Goal: Task Accomplishment & Management: Manage account settings

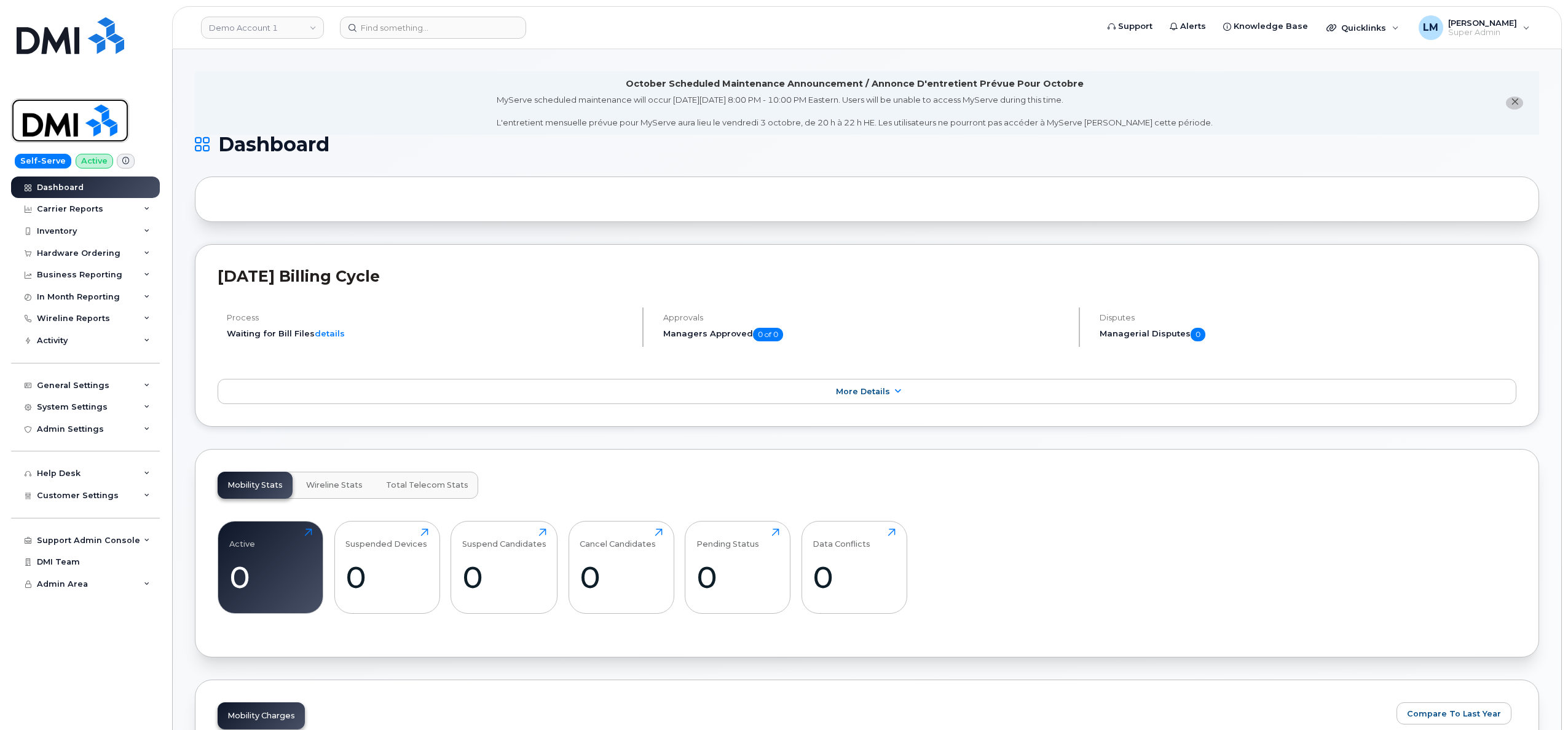
click at [115, 127] on img at bounding box center [70, 121] width 95 height 36
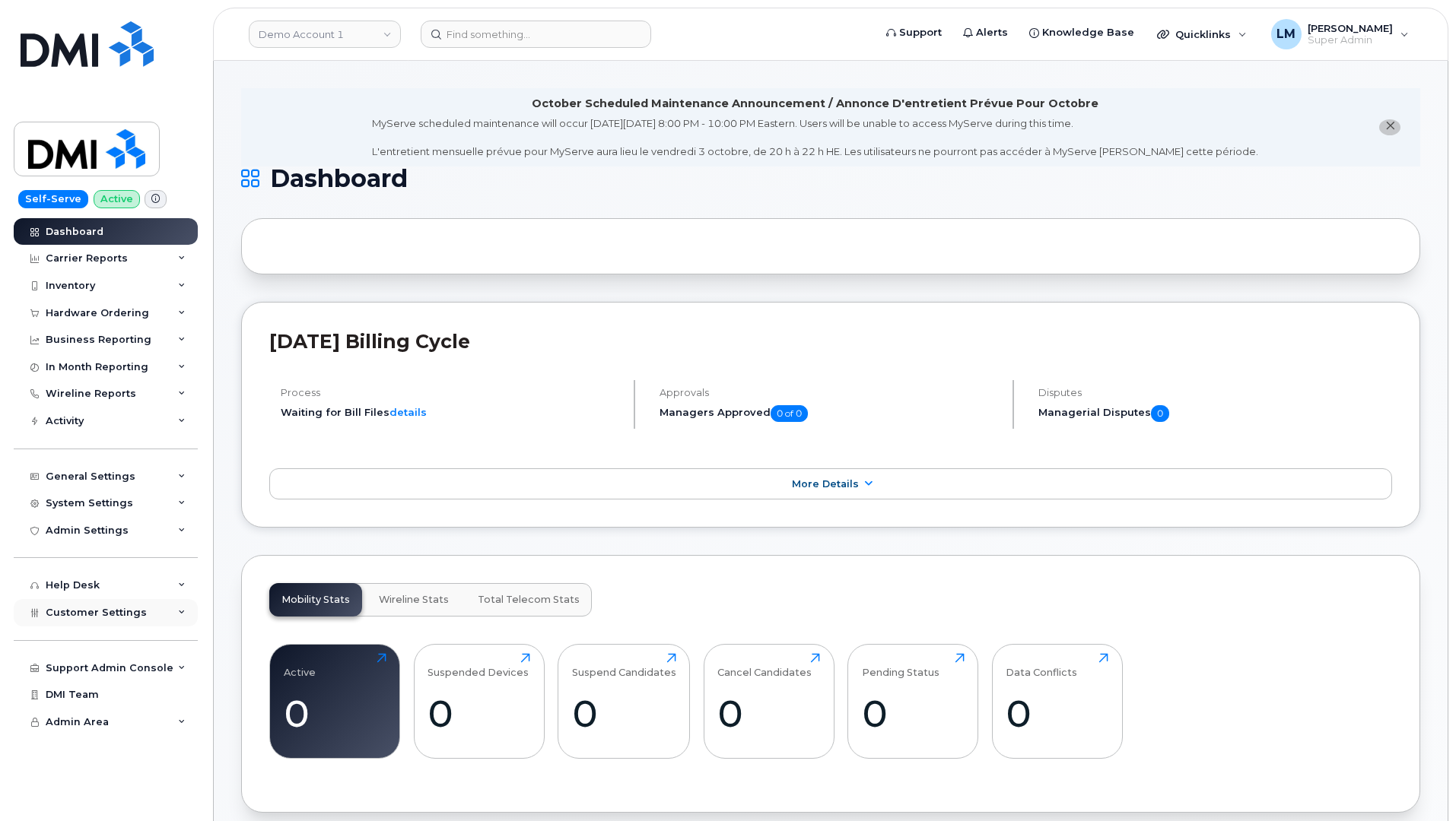
click at [100, 617] on span "Customer Settings" at bounding box center [97, 613] width 101 height 11
click at [94, 636] on link "General" at bounding box center [119, 640] width 158 height 29
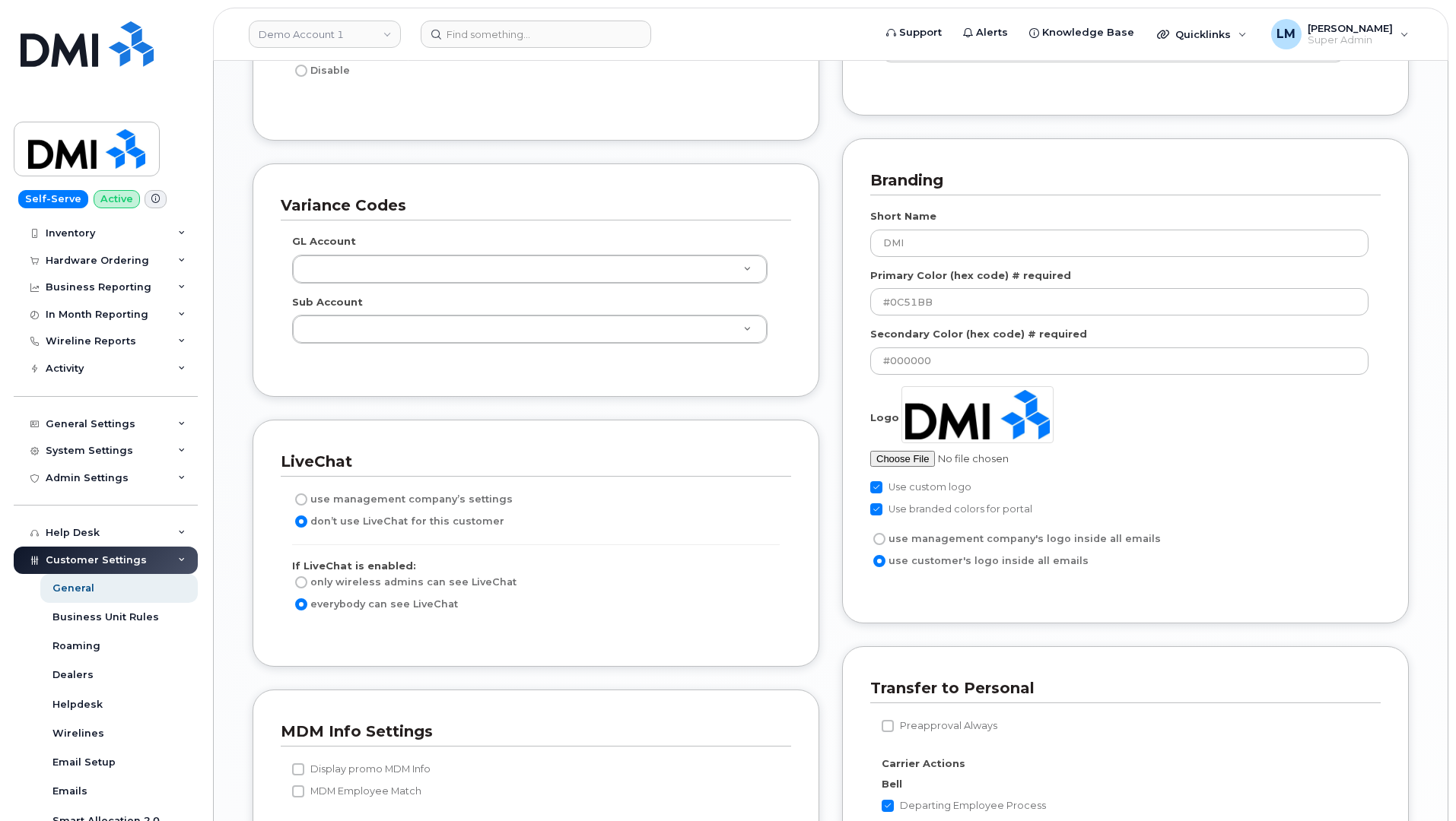
scroll to position [2097, 0]
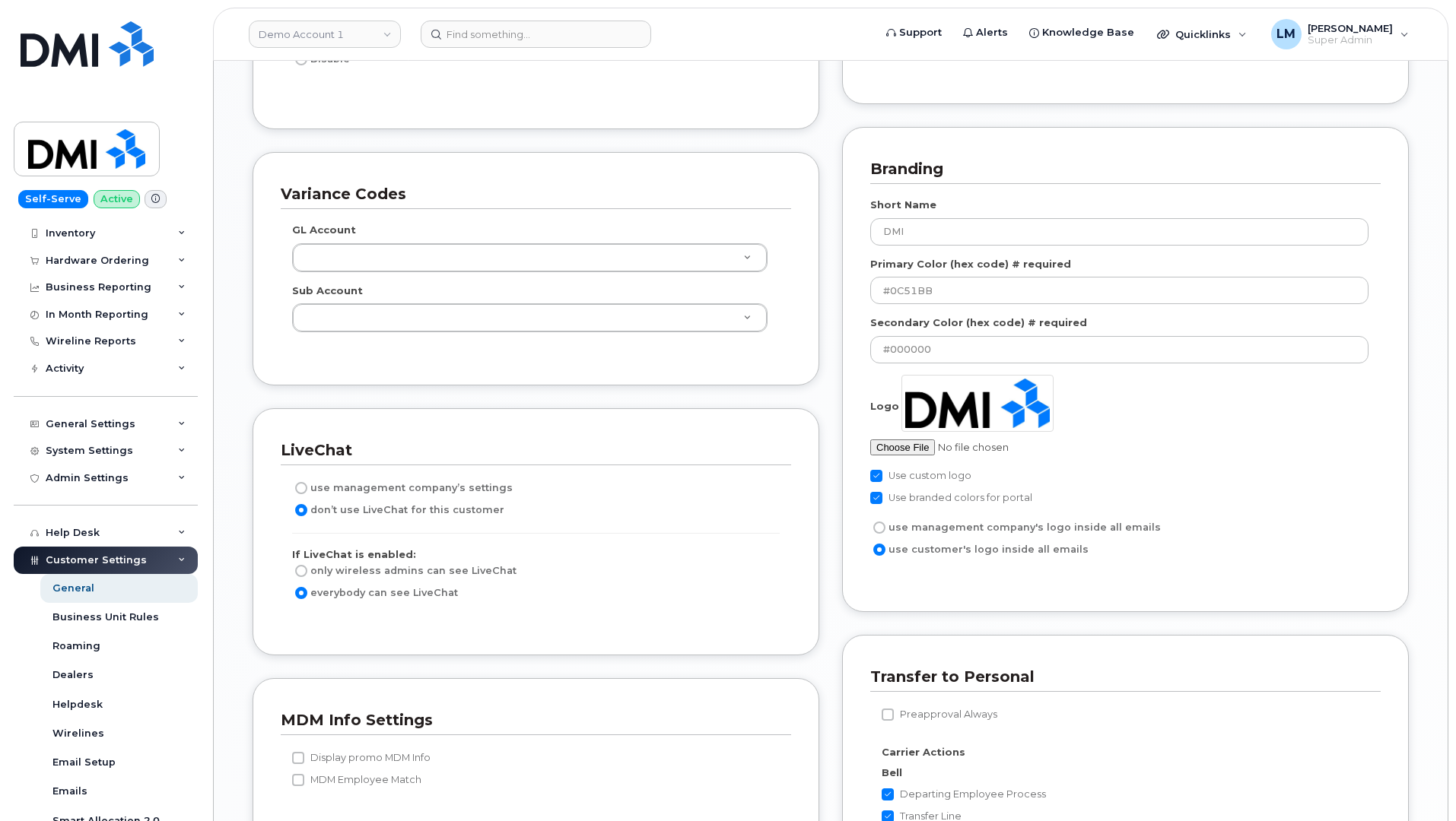
click at [838, 413] on div "Blacklist Settings Blacklist previous IMEI on Suspend and Cancel Devices Blackl…" at bounding box center [1125, 527] width 590 height 1867
click at [897, 451] on input "file" at bounding box center [986, 447] width 233 height 16
type input "C:\fakepath\dmi_just_logo.jpeg"
click at [833, 523] on div "Blacklist Settings Blacklist previous IMEI on Suspend and Cancel Devices Blackl…" at bounding box center [1125, 527] width 590 height 1867
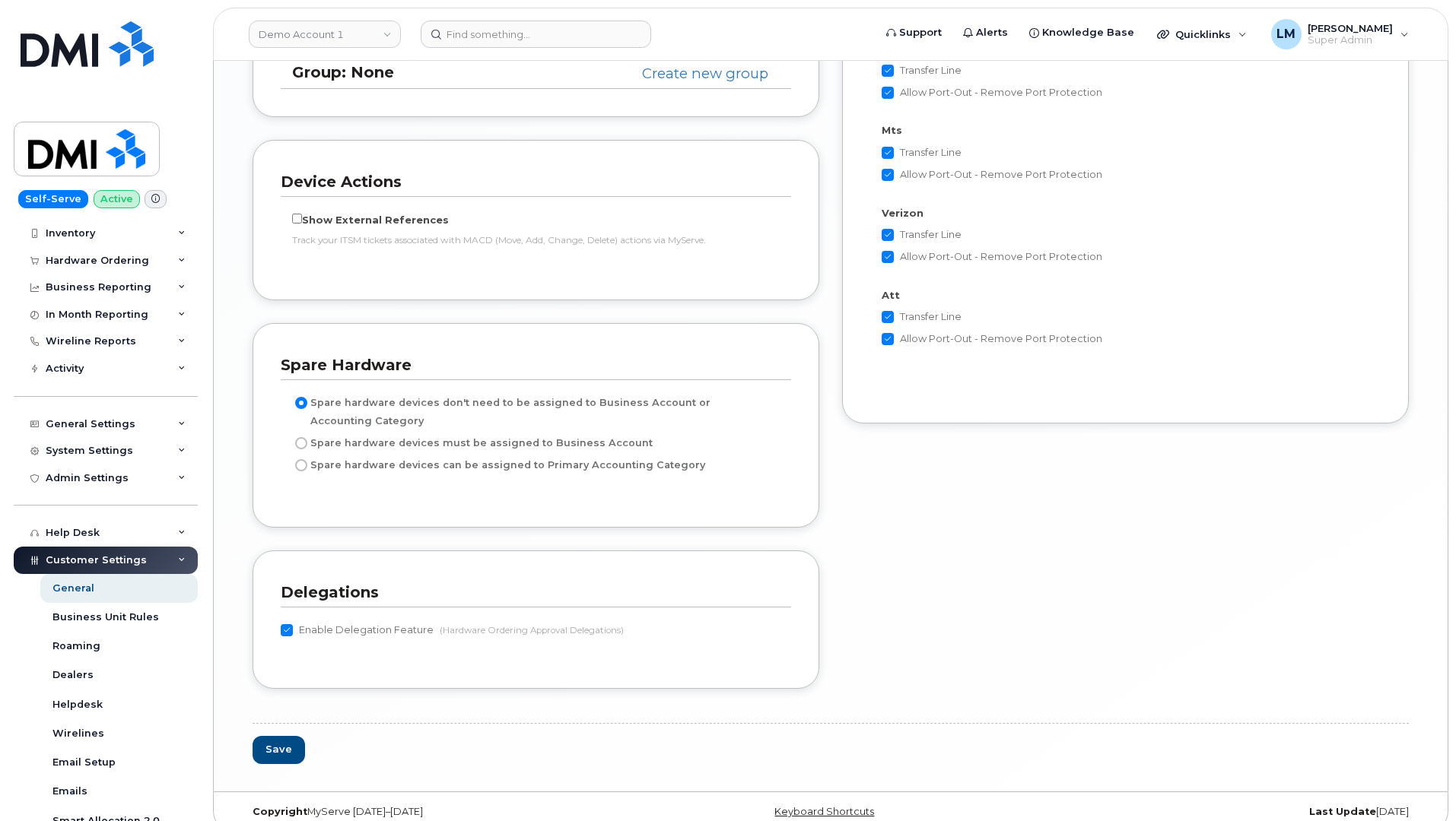
scroll to position [3132, 0]
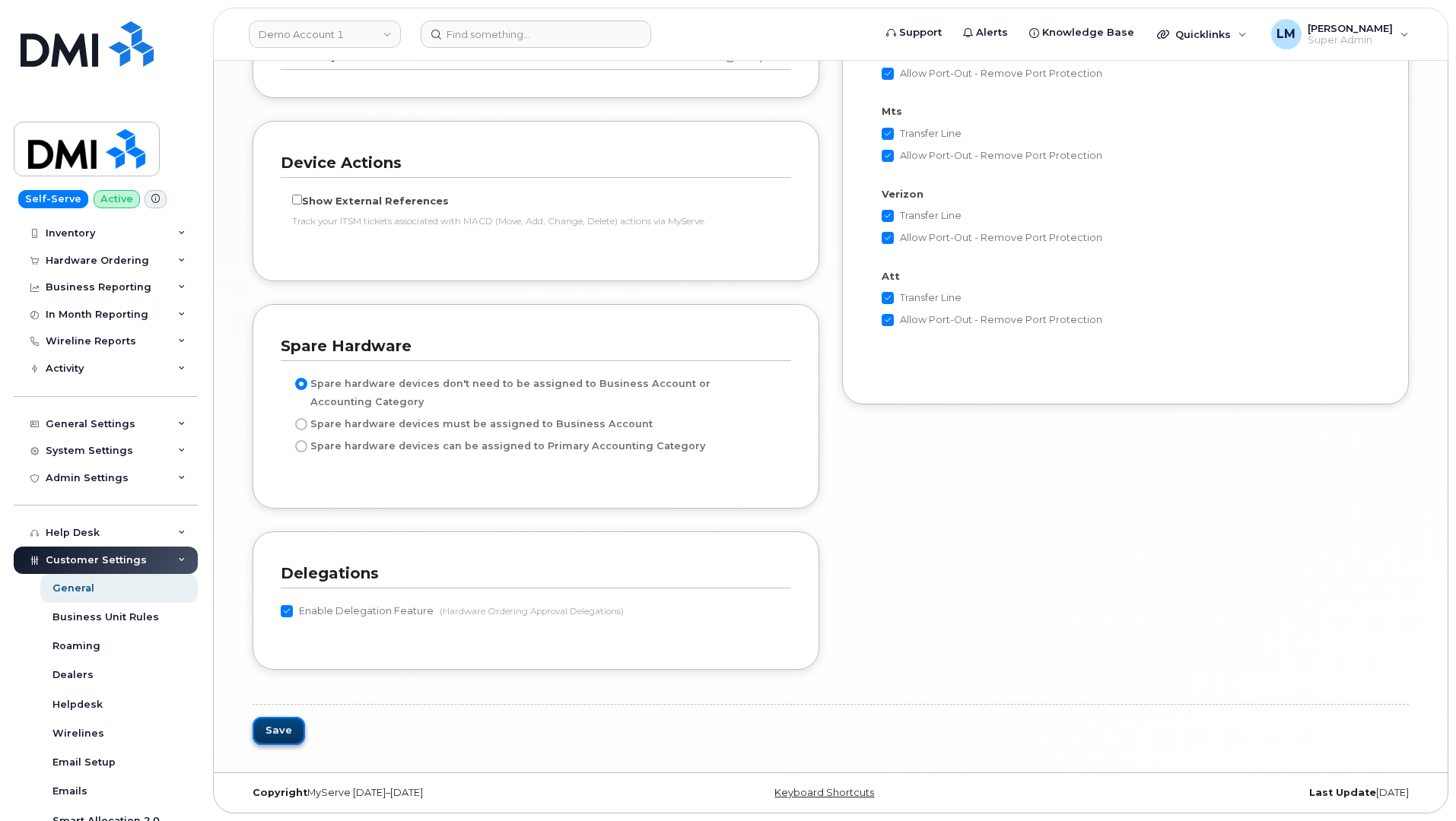
click at [284, 731] on button "Save" at bounding box center [278, 731] width 53 height 29
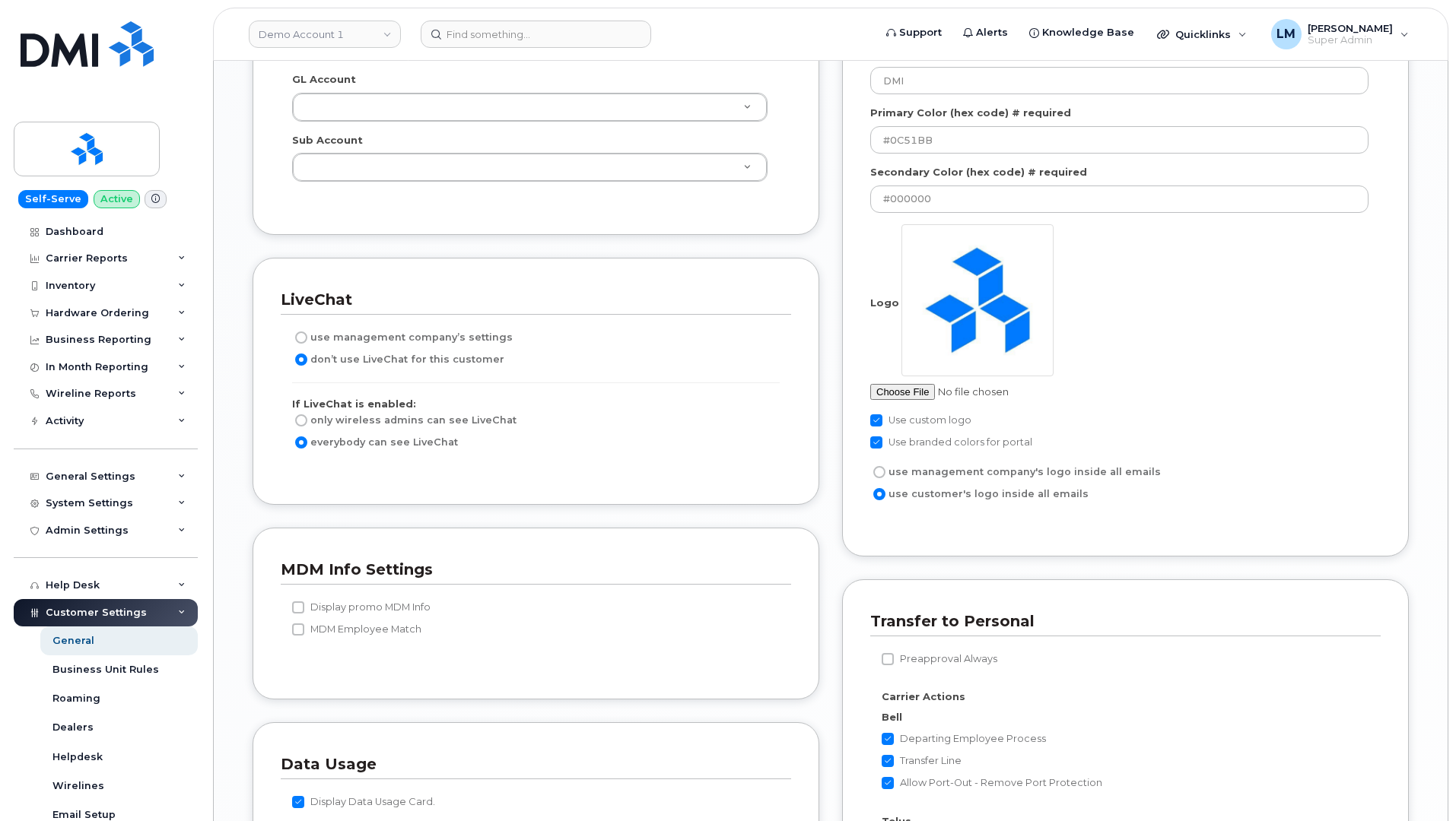
scroll to position [2310, 0]
click at [881, 476] on input "use management company's logo inside all emails" at bounding box center [878, 475] width 12 height 12
radio input "true"
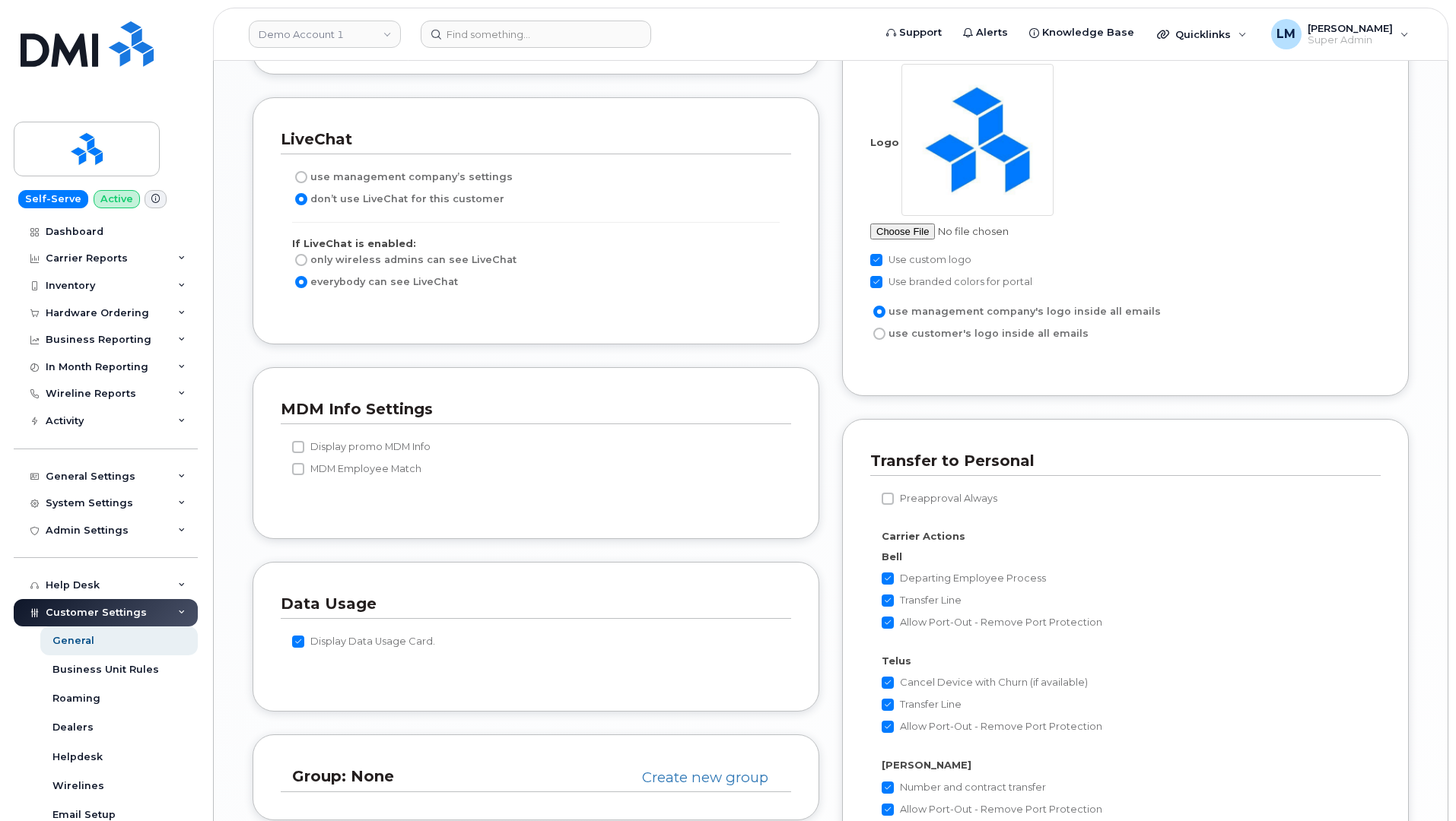
scroll to position [3197, 0]
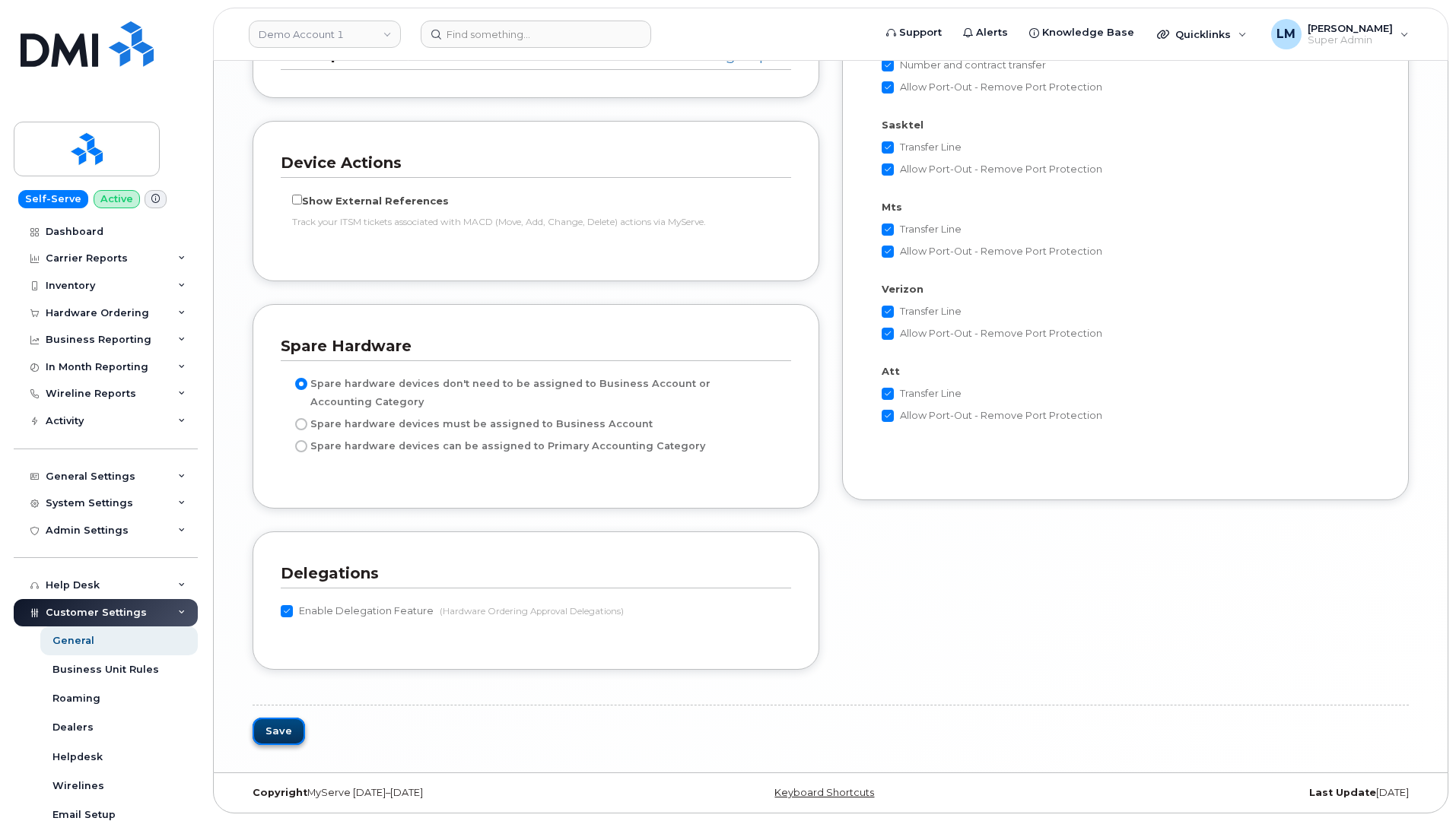
click at [286, 721] on button "Save" at bounding box center [278, 732] width 53 height 29
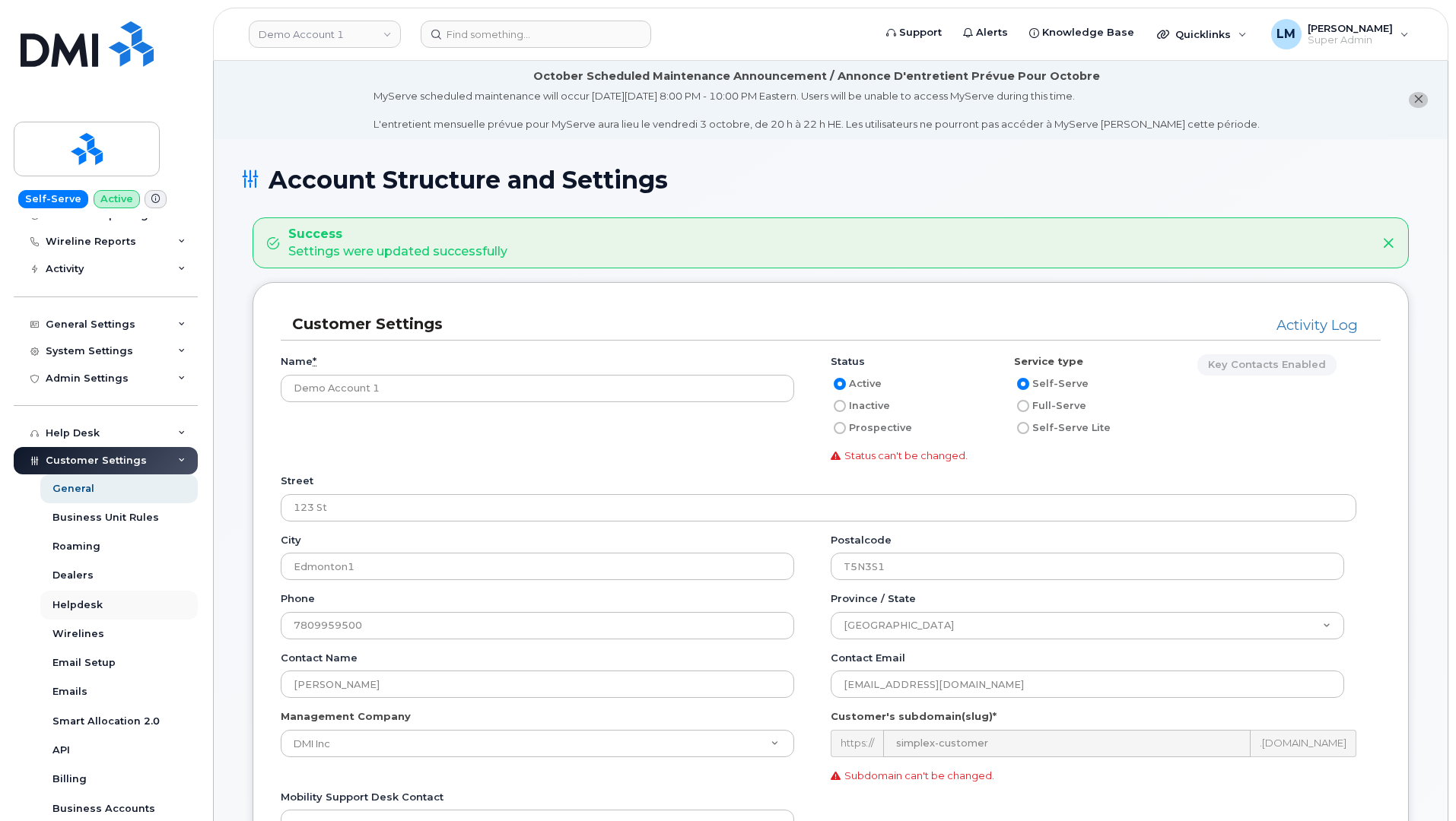
scroll to position [155, 0]
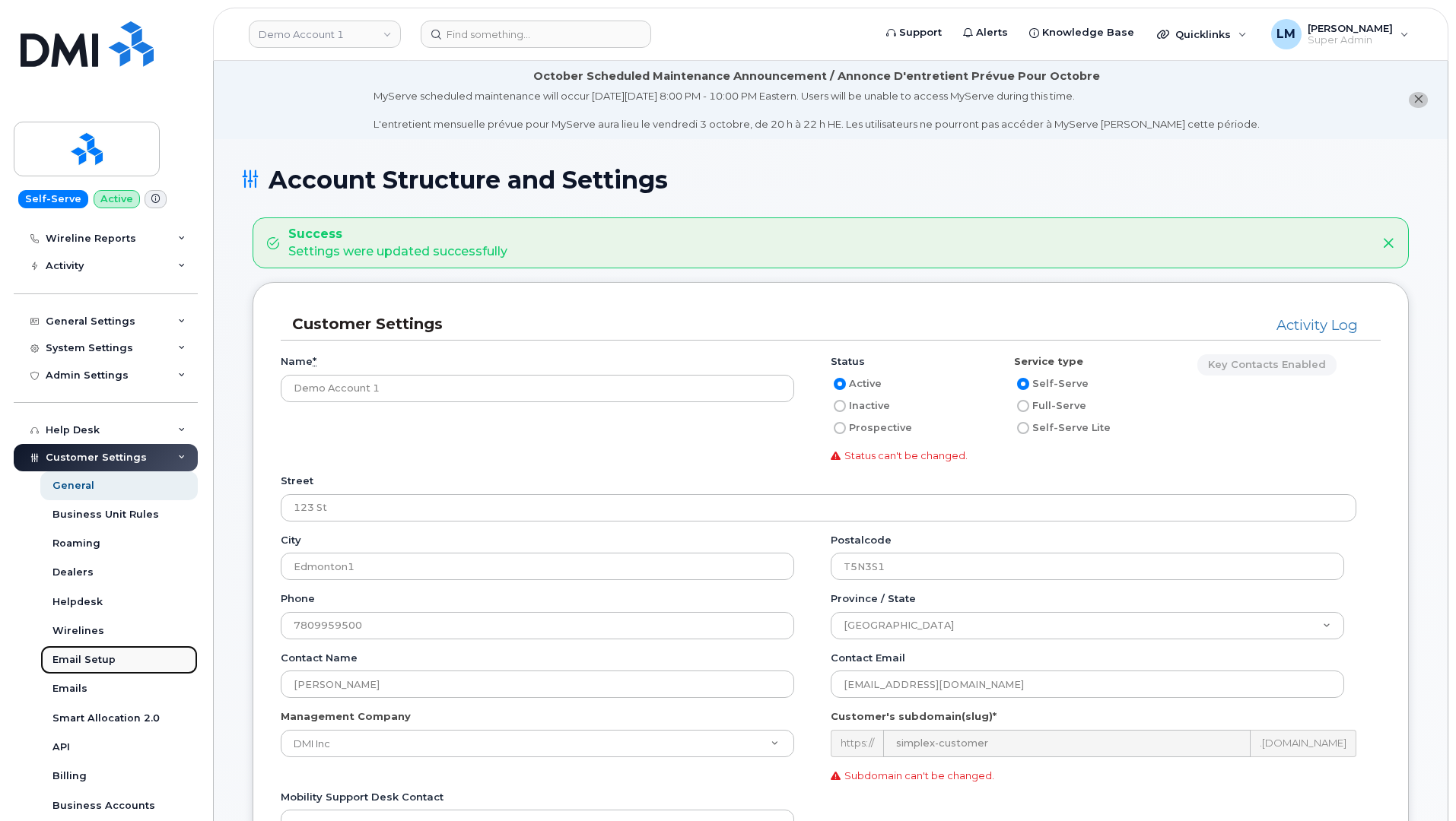
click at [107, 662] on div "Email Setup" at bounding box center [84, 660] width 64 height 14
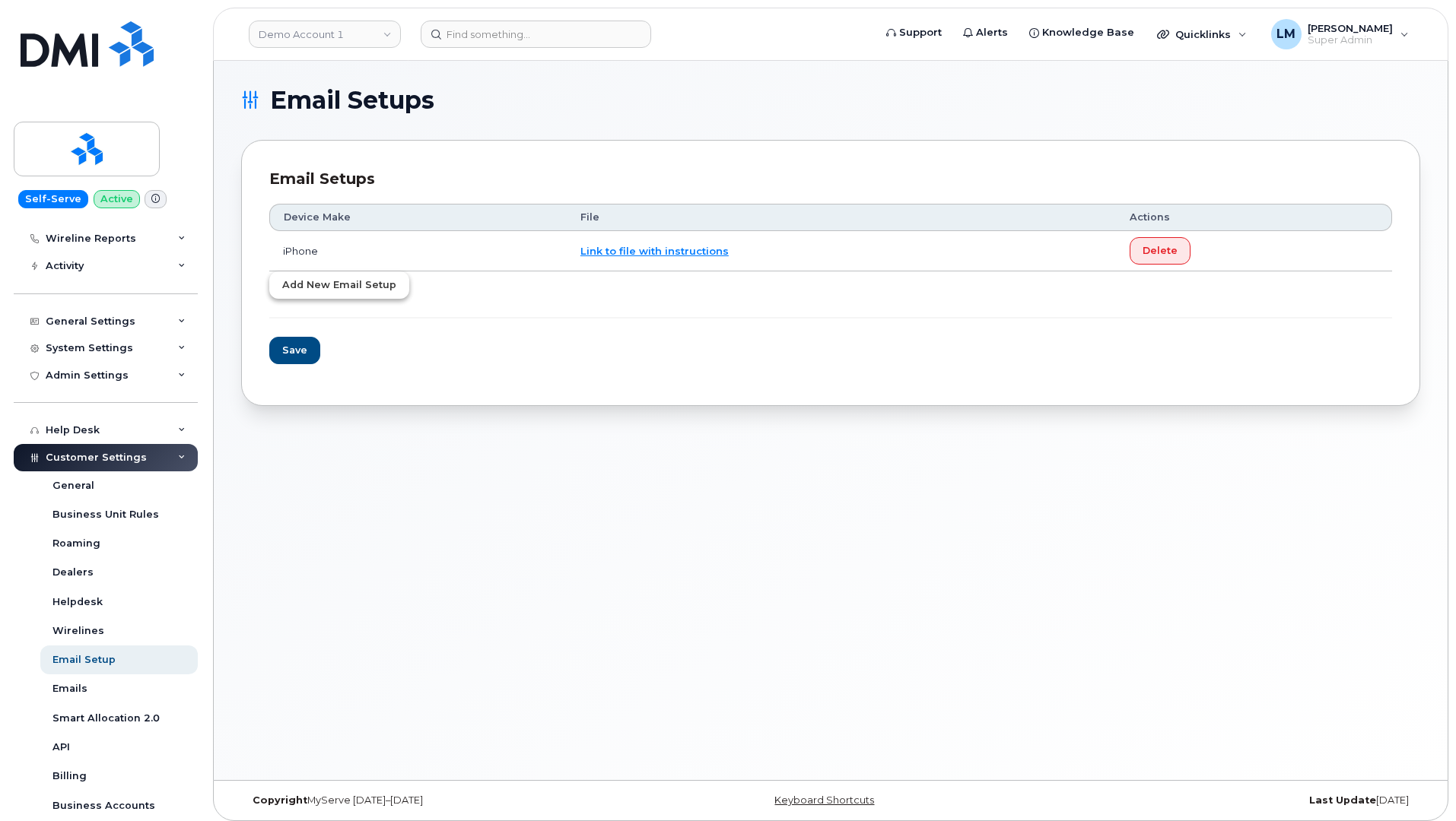
click at [362, 290] on span "Add New Email Setup" at bounding box center [339, 285] width 114 height 15
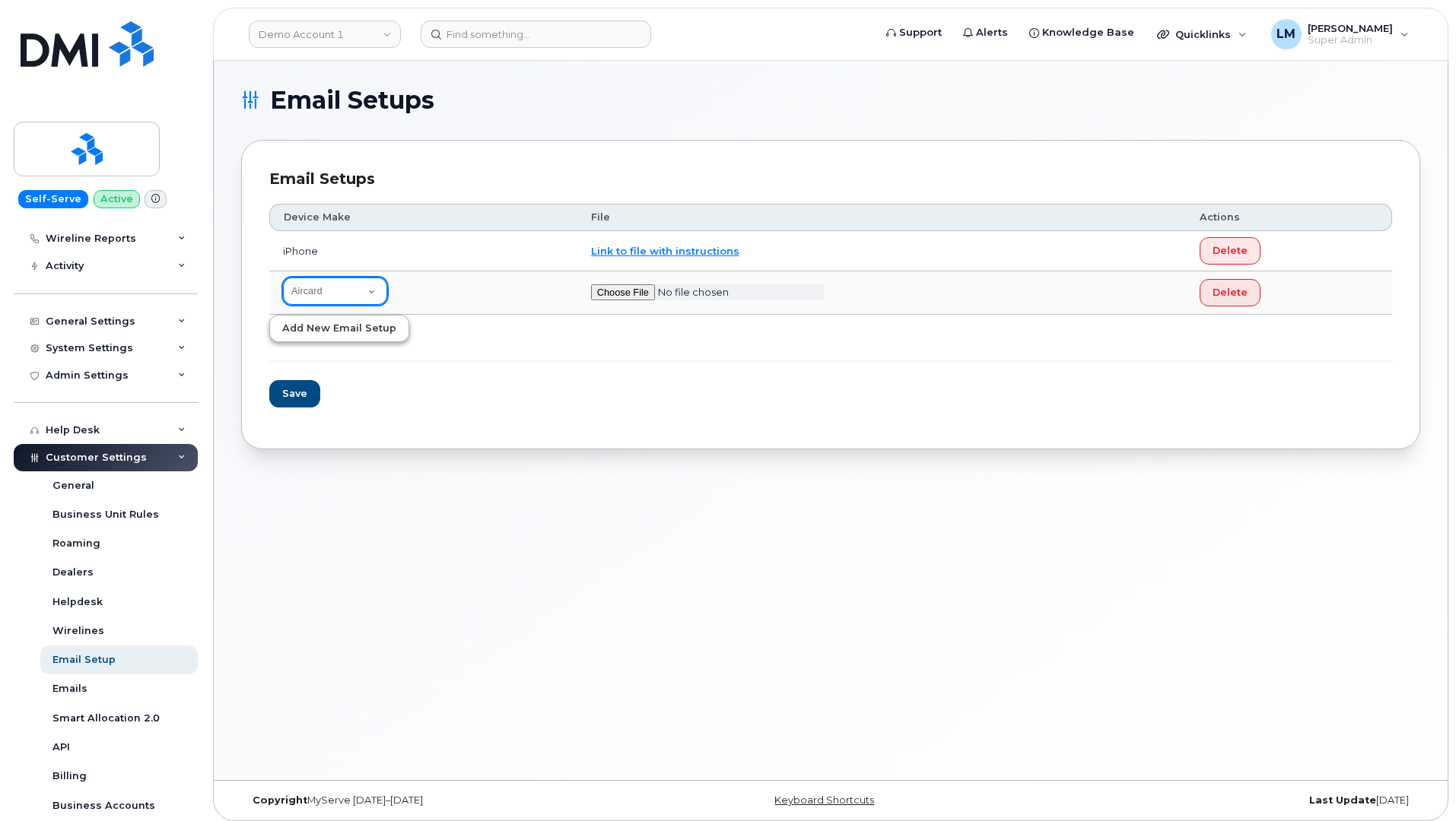
click at [362, 290] on select "Aircard Android Blackberry Cell Phone GPS iPhone Tablet Watch Windows Phone" at bounding box center [335, 291] width 104 height 28
select select "2"
click at [283, 277] on select "Aircard Android Blackberry Cell Phone GPS iPhone Tablet Watch Windows Phone" at bounding box center [335, 291] width 104 height 28
click at [651, 293] on input "file" at bounding box center [707, 292] width 233 height 16
click at [639, 296] on input "file" at bounding box center [707, 292] width 233 height 16
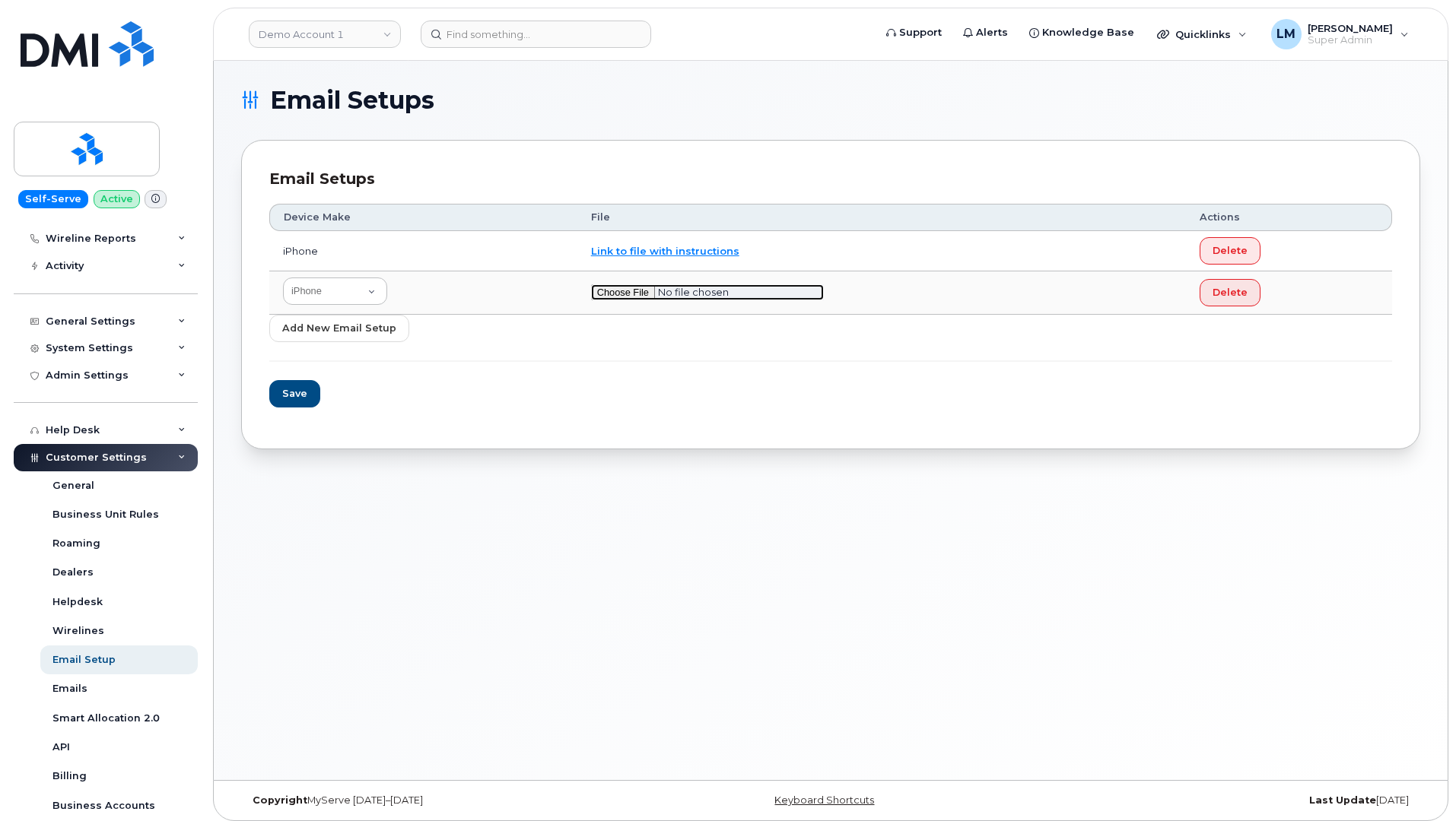
type input "C:\fakepath\example_email.txt"
click at [299, 399] on span "Save" at bounding box center [293, 393] width 25 height 15
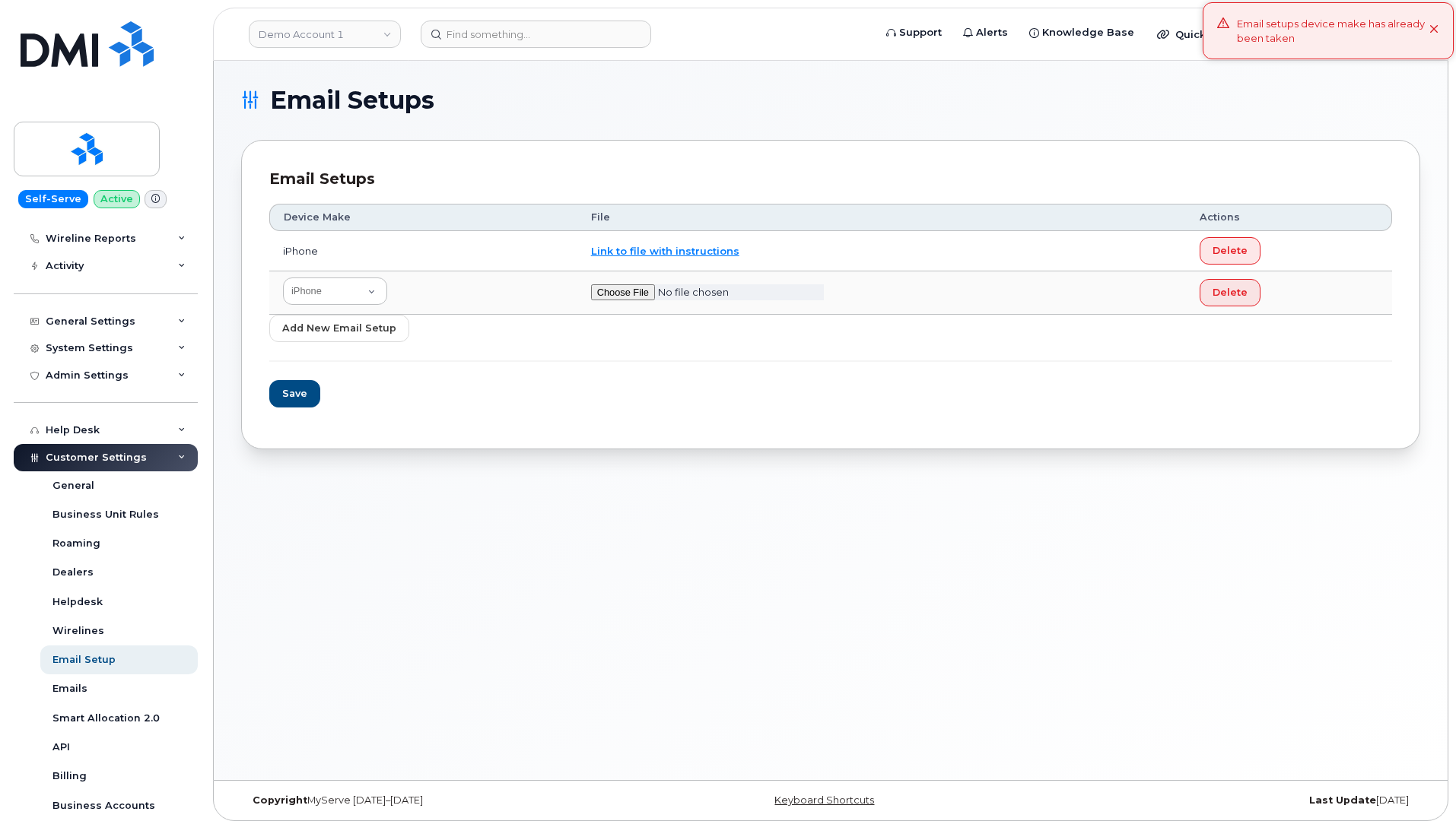
click at [1334, 101] on h1 "Email Setups" at bounding box center [827, 100] width 1171 height 24
click at [362, 299] on select "Aircard Android Blackberry Cell Phone GPS iPhone Tablet Watch Windows Phone" at bounding box center [335, 291] width 104 height 28
click at [283, 277] on select "Aircard Android Blackberry Cell Phone GPS iPhone Tablet Watch Windows Phone" at bounding box center [335, 291] width 104 height 28
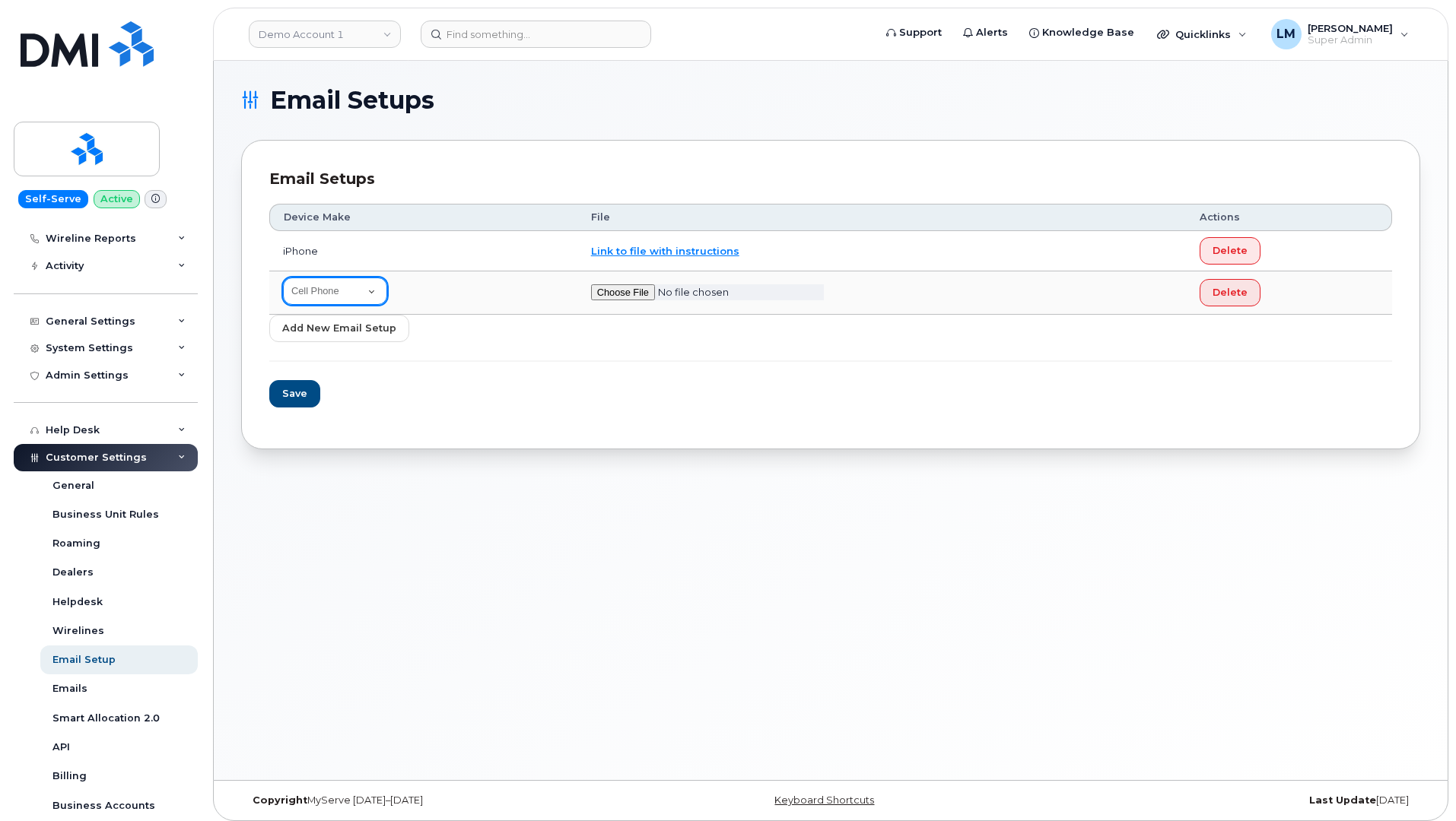
click at [369, 283] on select "Aircard Android Blackberry Cell Phone GPS iPhone Tablet Watch Windows Phone" at bounding box center [335, 291] width 104 height 28
select select "1"
click at [283, 277] on select "Aircard Android Blackberry Cell Phone GPS iPhone Tablet Watch Windows Phone" at bounding box center [335, 291] width 104 height 28
click at [455, 398] on form "Device Make File Actions iPhone Link to file with instructions Delete Aircard A…" at bounding box center [830, 305] width 1122 height 231
click at [300, 399] on span "Save" at bounding box center [293, 393] width 25 height 15
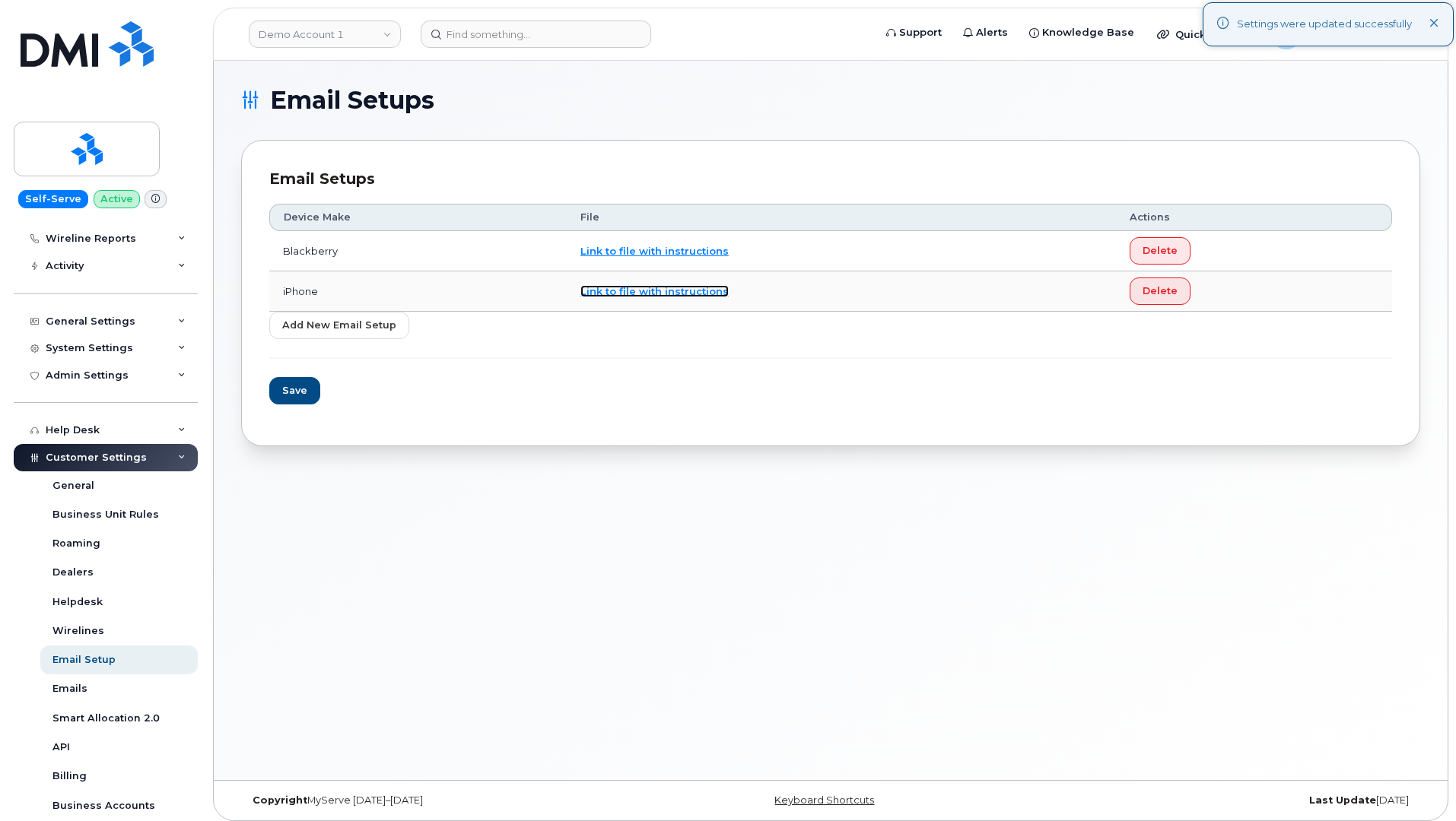
click at [662, 295] on link "Link to file with instructions" at bounding box center [654, 291] width 148 height 12
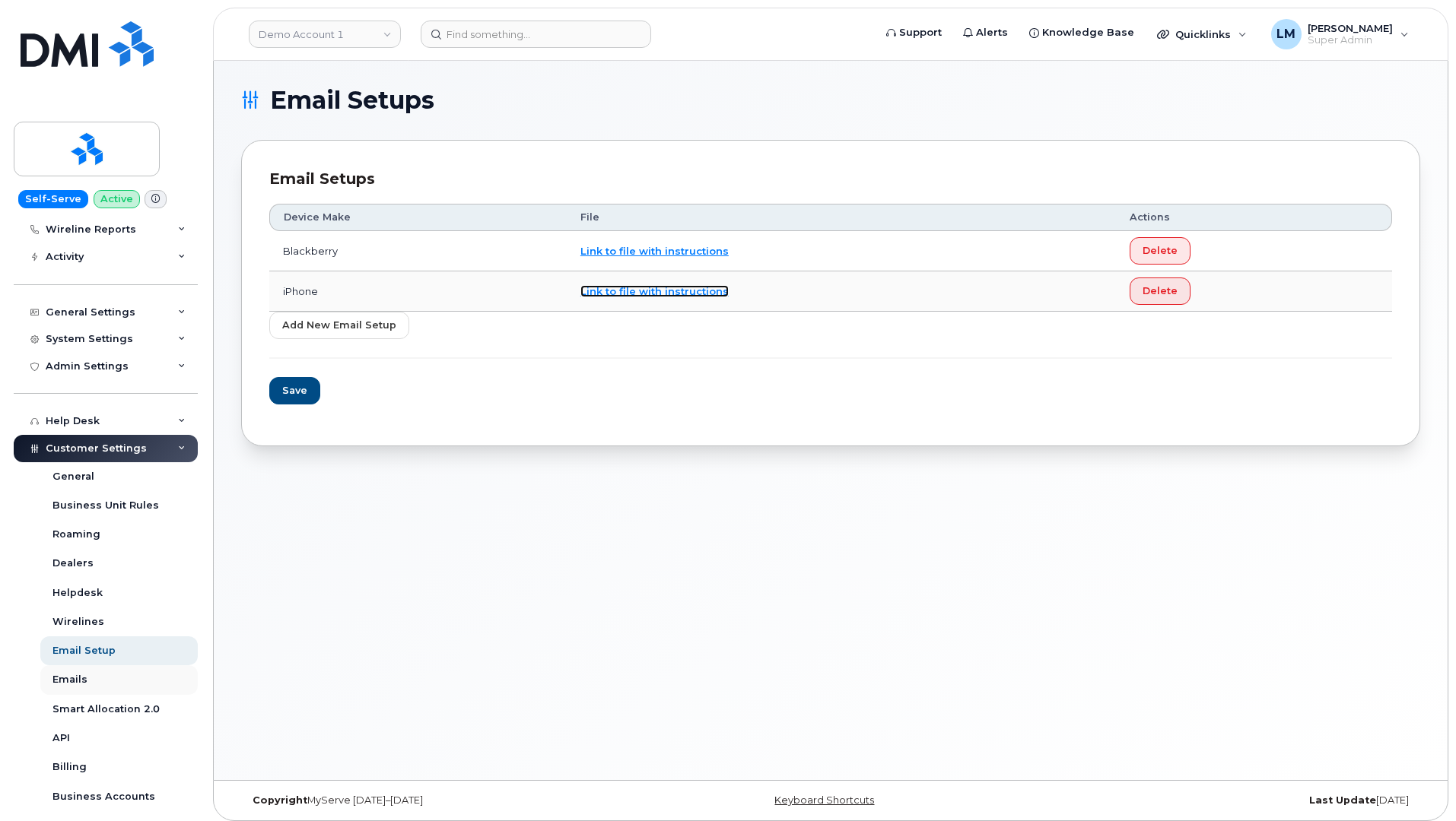
scroll to position [167, 0]
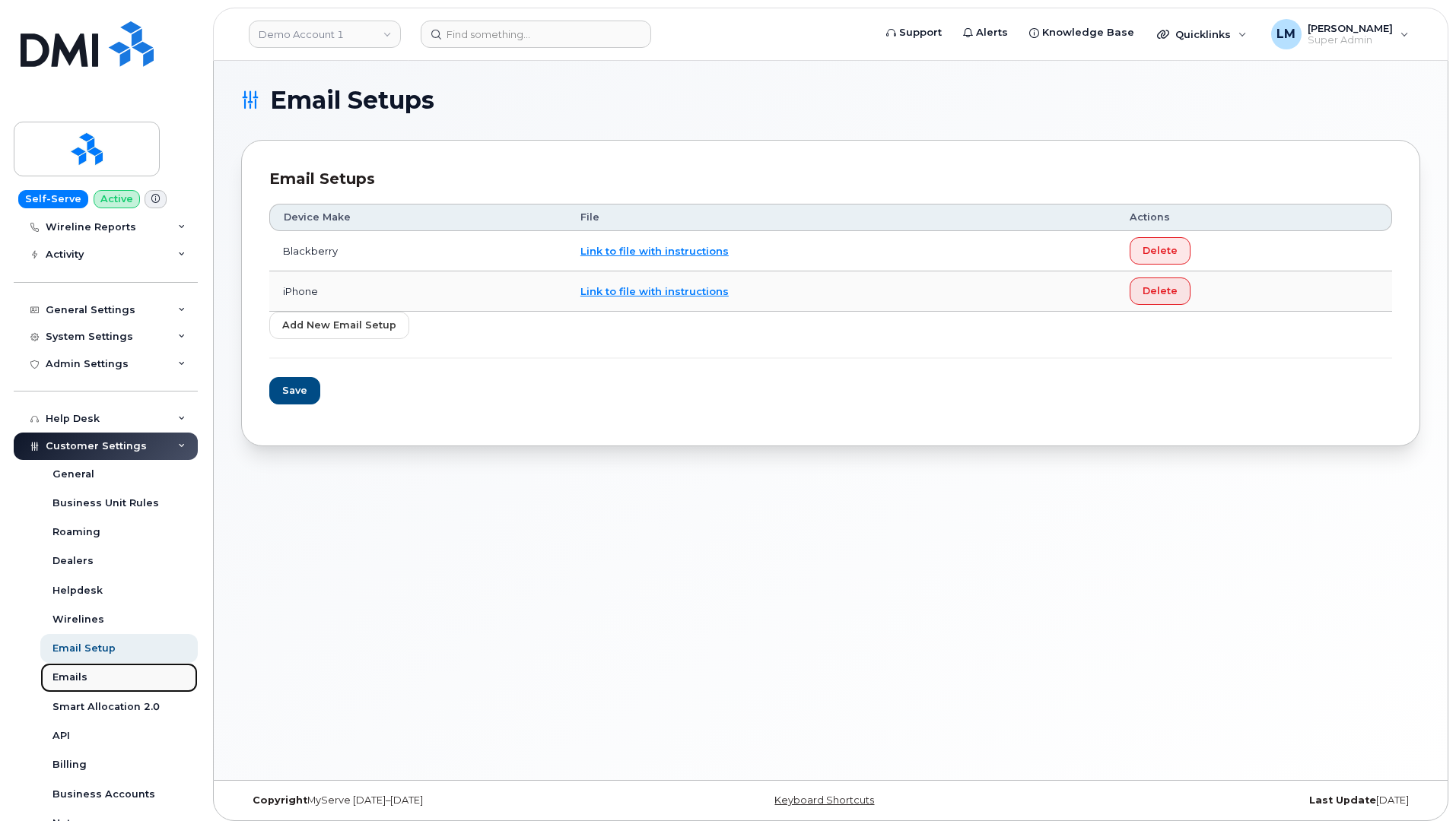
click at [105, 676] on link "Emails" at bounding box center [119, 677] width 158 height 29
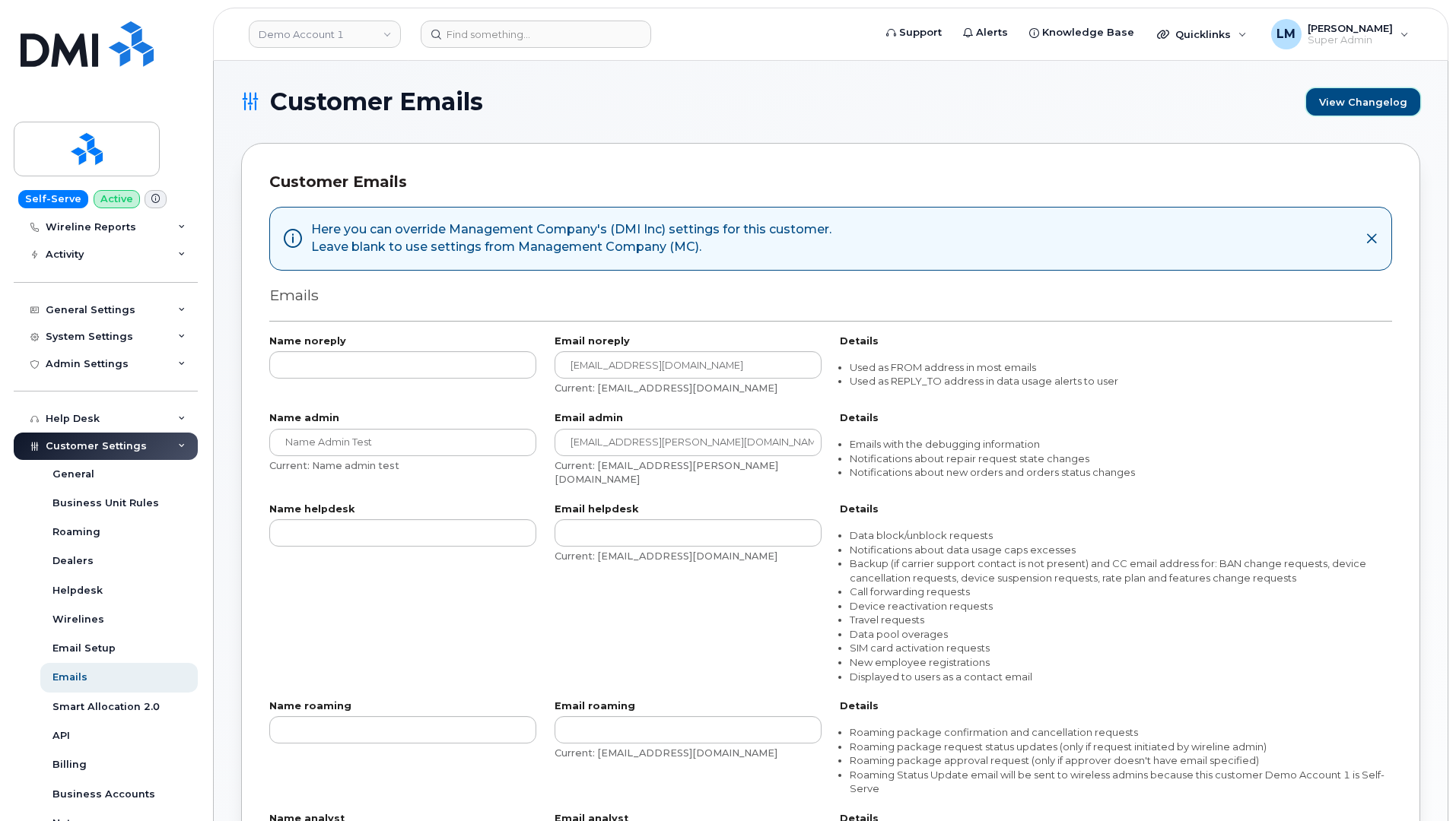
click at [1375, 103] on link "View Changelog" at bounding box center [1363, 102] width 114 height 28
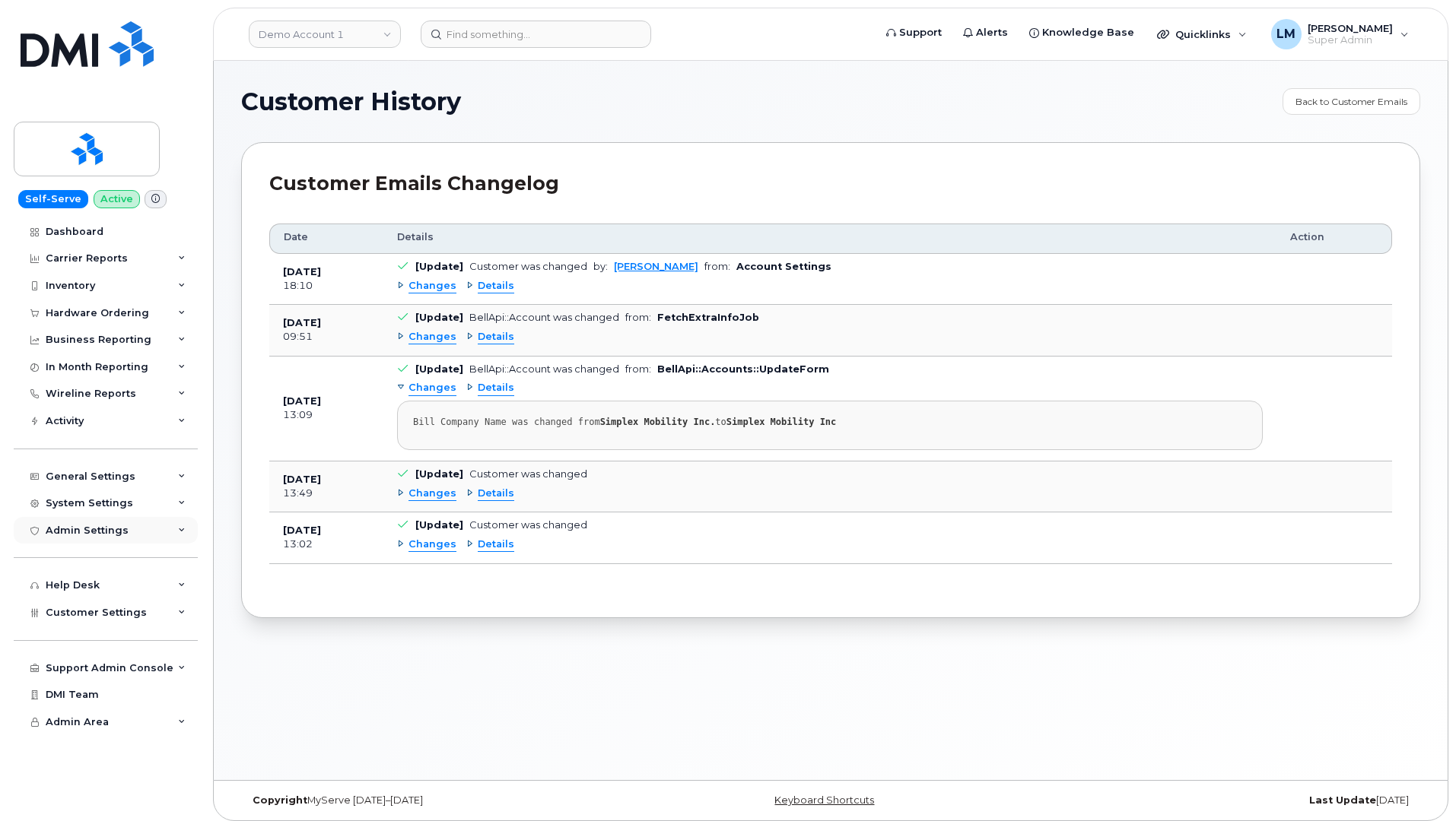
click at [124, 531] on div "Admin Settings" at bounding box center [106, 531] width 184 height 28
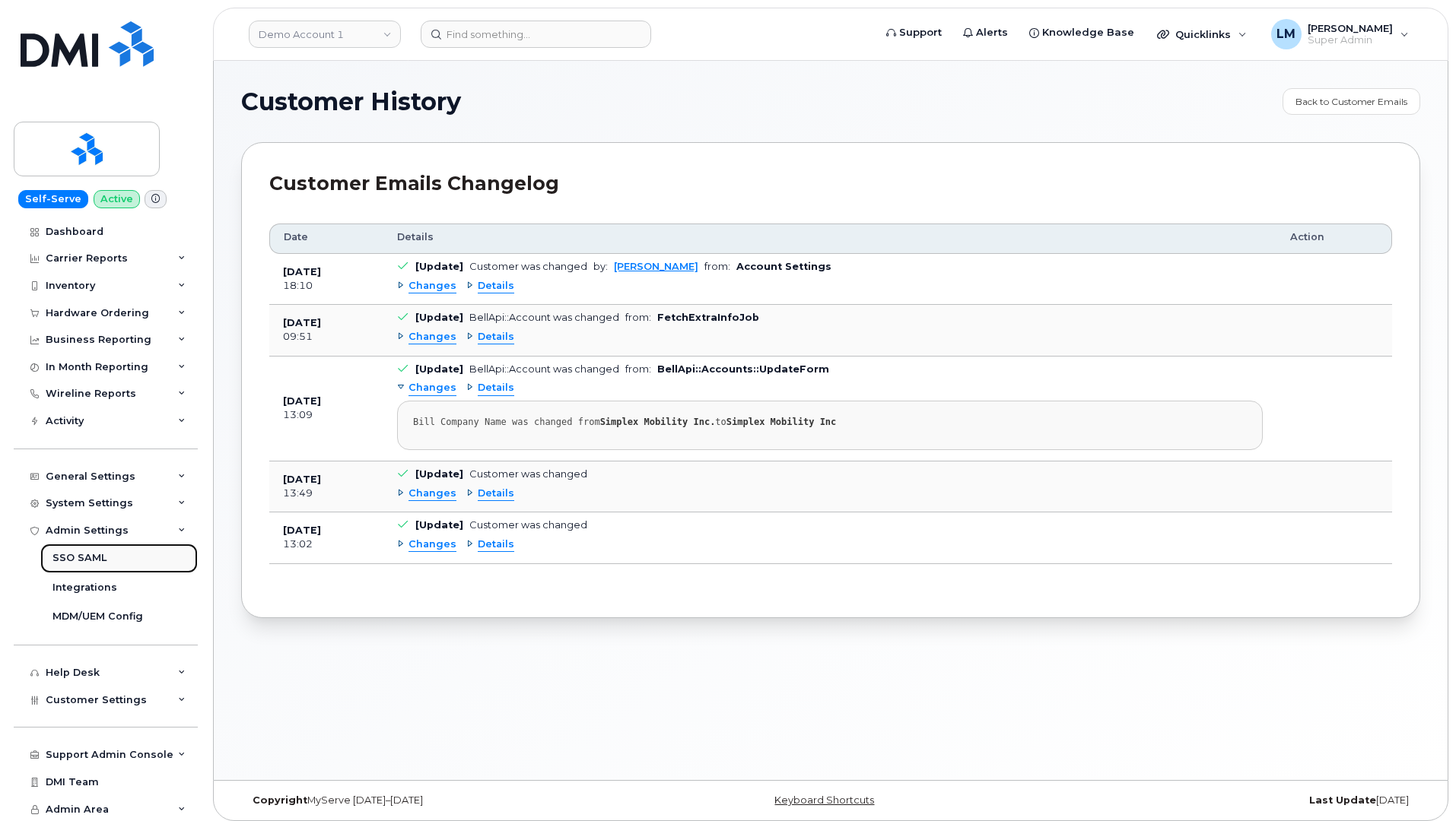
click at [123, 565] on link "SSO SAML" at bounding box center [119, 557] width 158 height 29
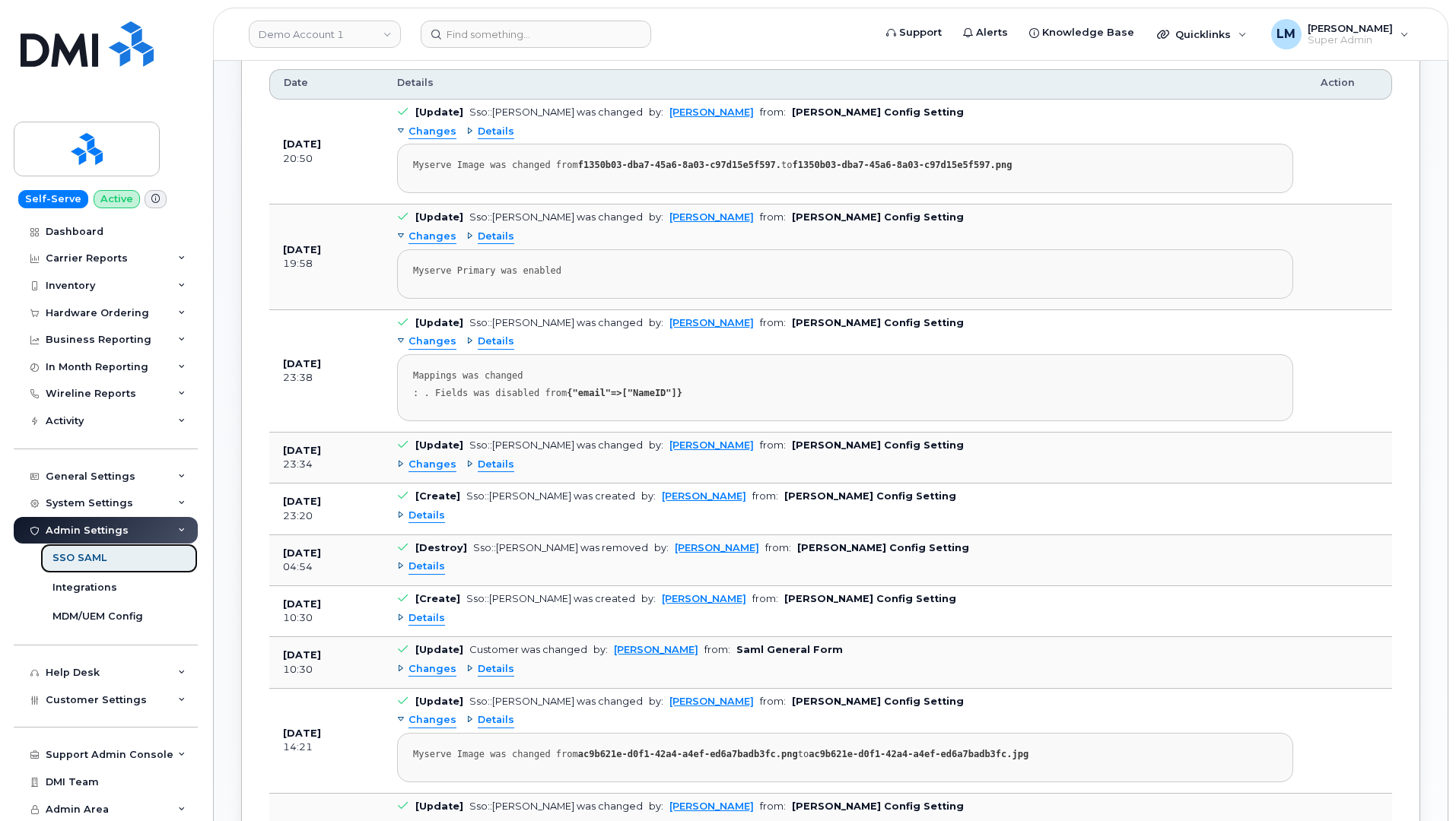
scroll to position [991, 0]
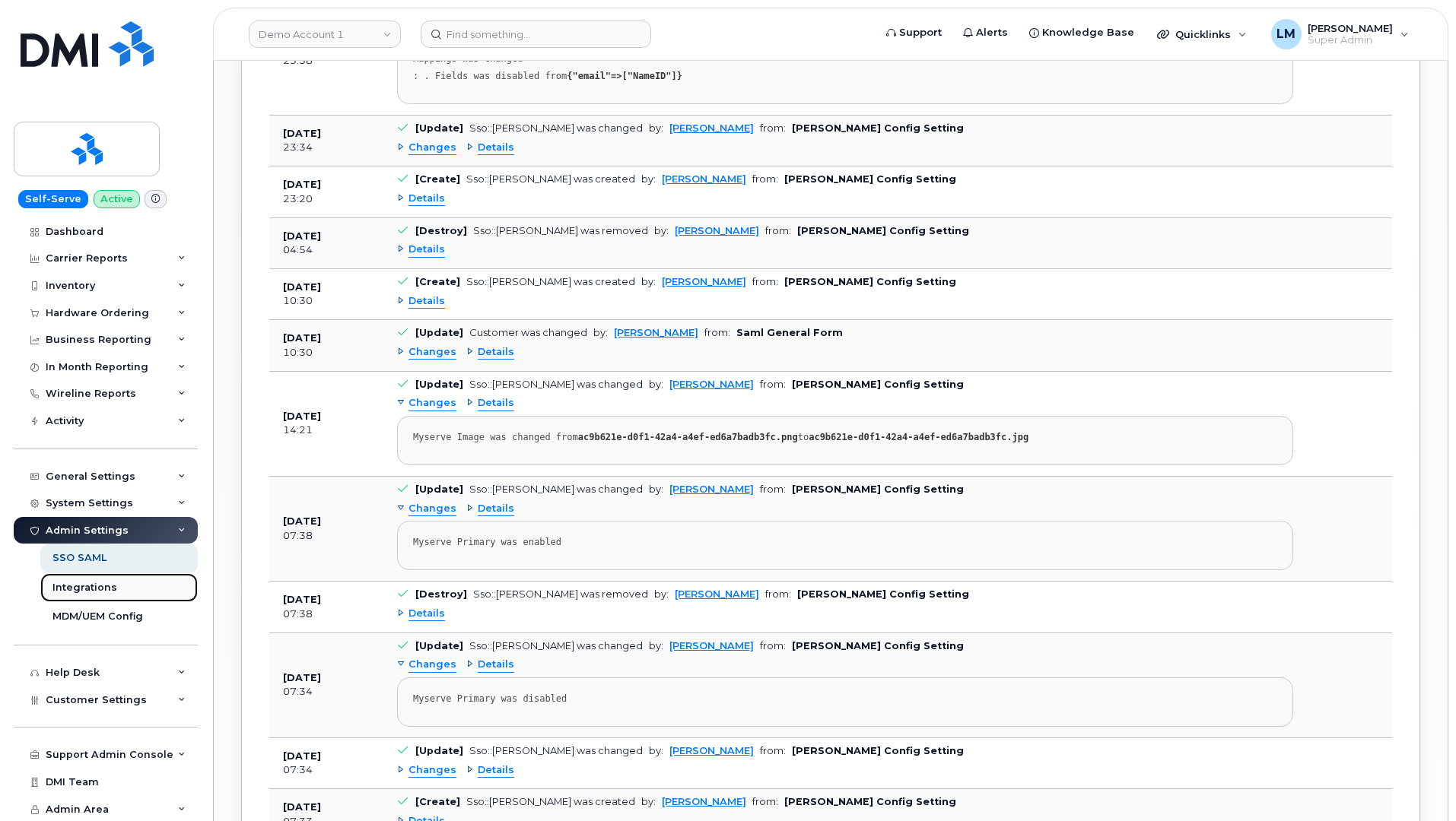
click at [93, 591] on div "Integrations" at bounding box center [85, 588] width 65 height 14
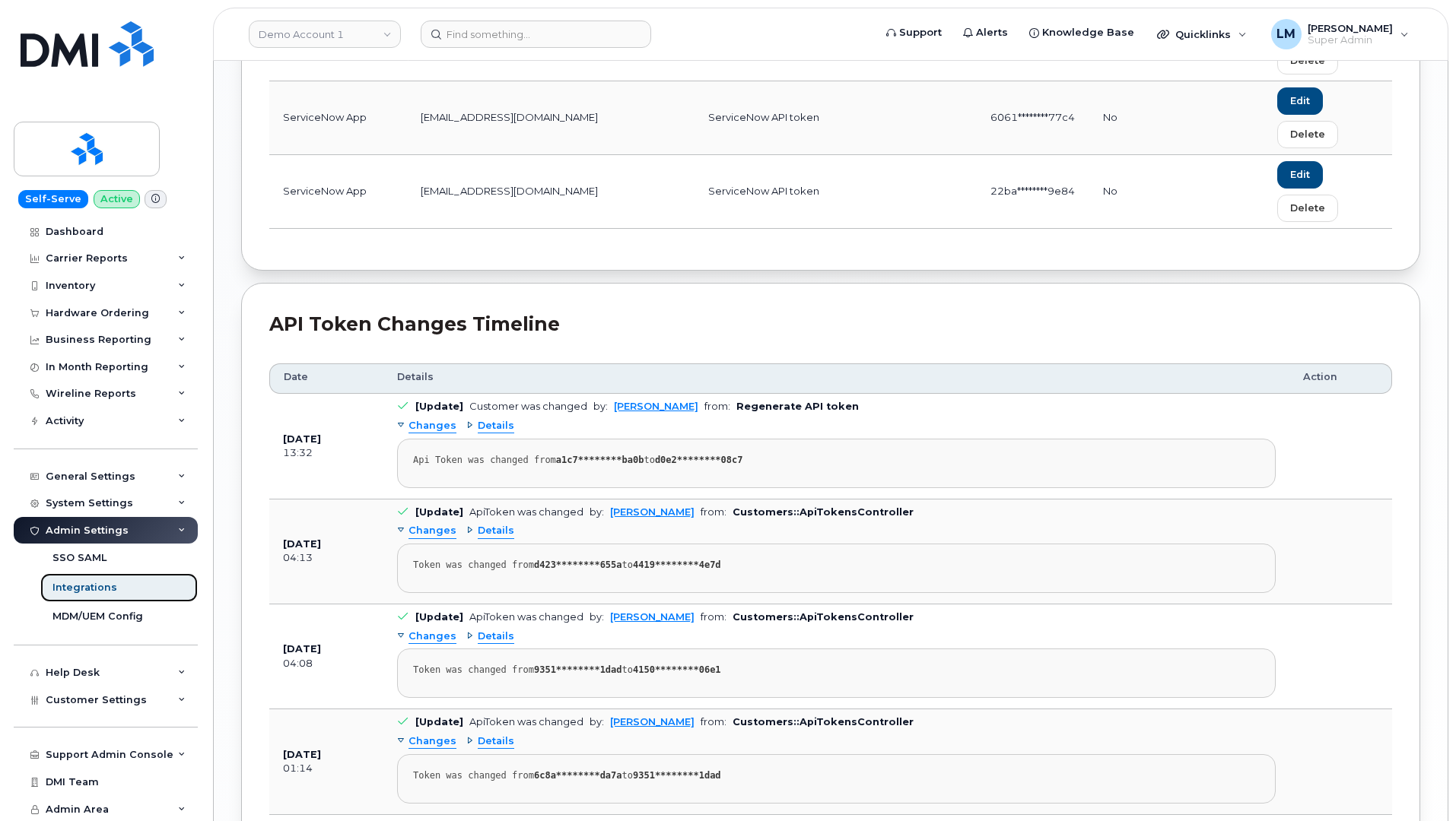
scroll to position [1589, 0]
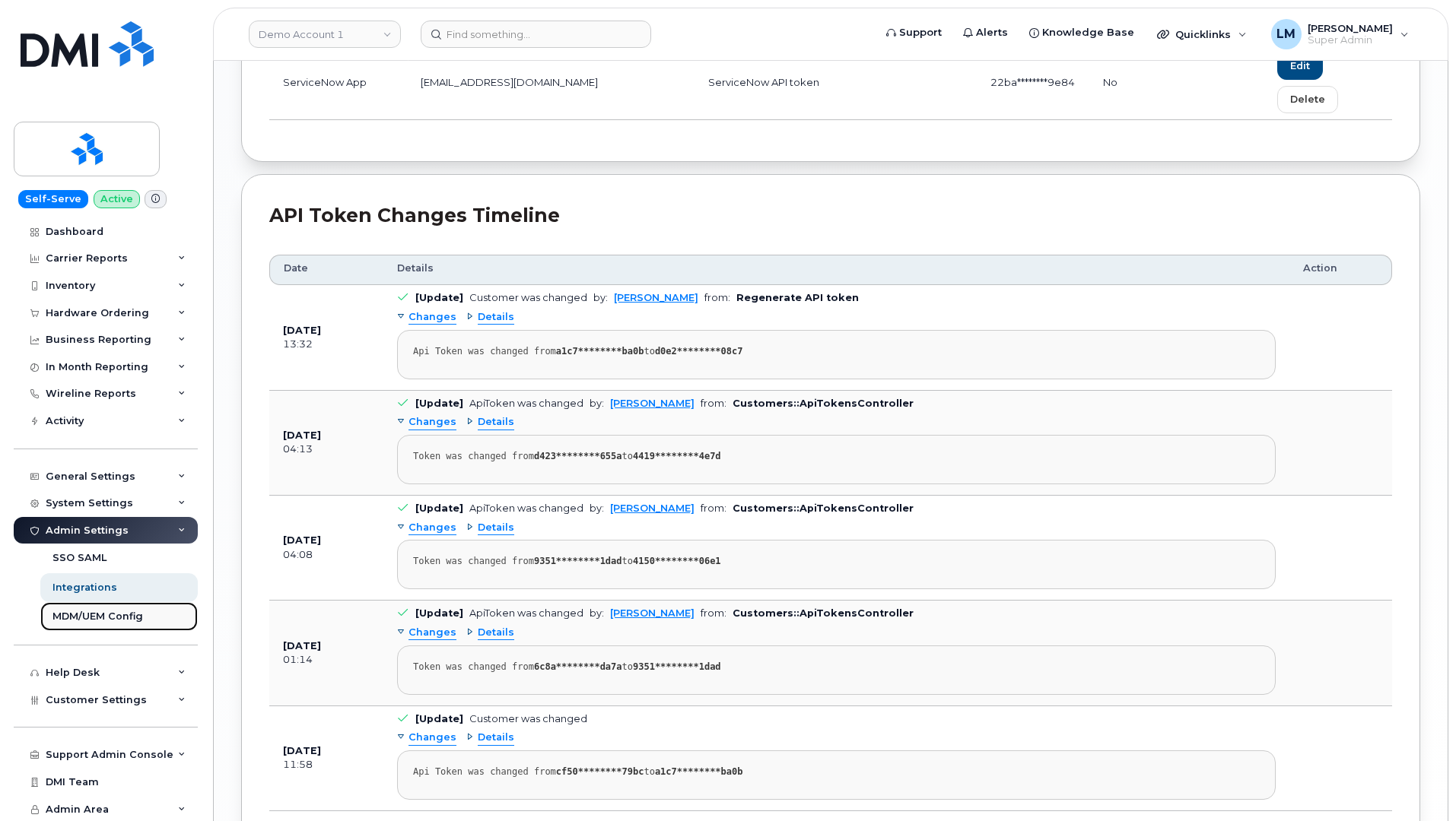
click at [126, 621] on div "MDM/UEM Config" at bounding box center [98, 616] width 90 height 14
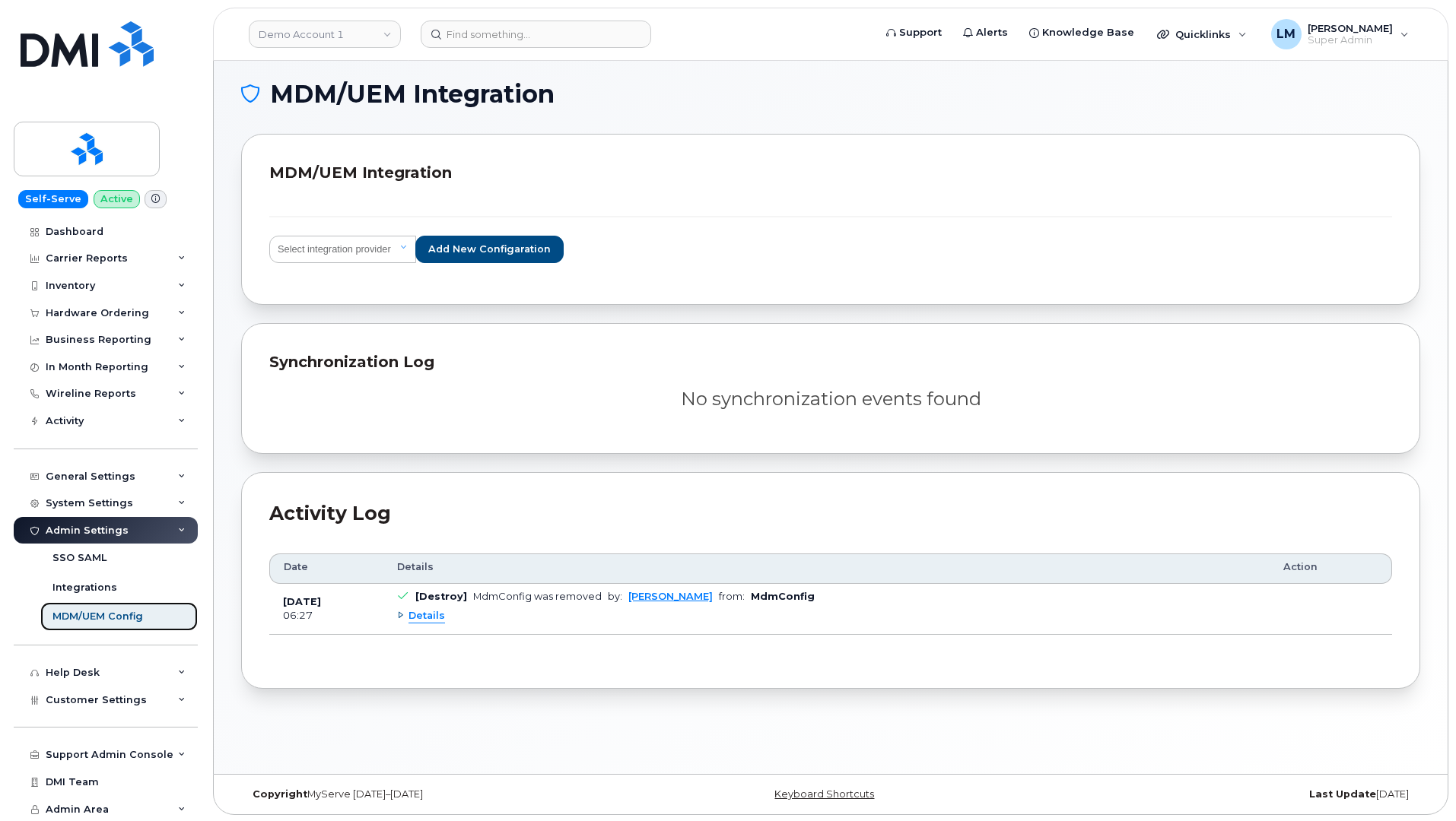
scroll to position [7, 0]
click at [130, 422] on div "Activity" at bounding box center [106, 421] width 184 height 28
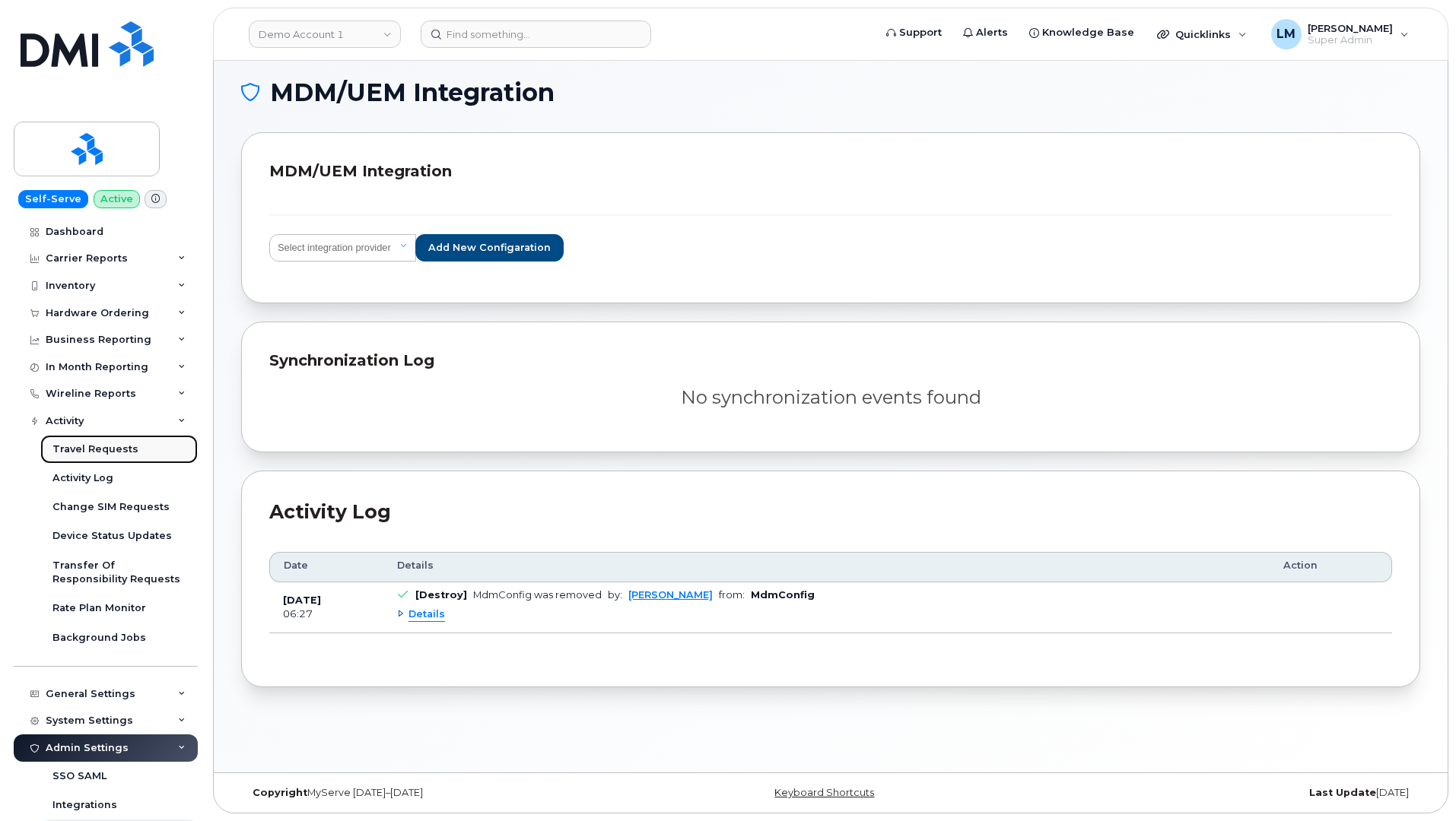
click at [116, 444] on div "Travel Requests" at bounding box center [95, 449] width 86 height 14
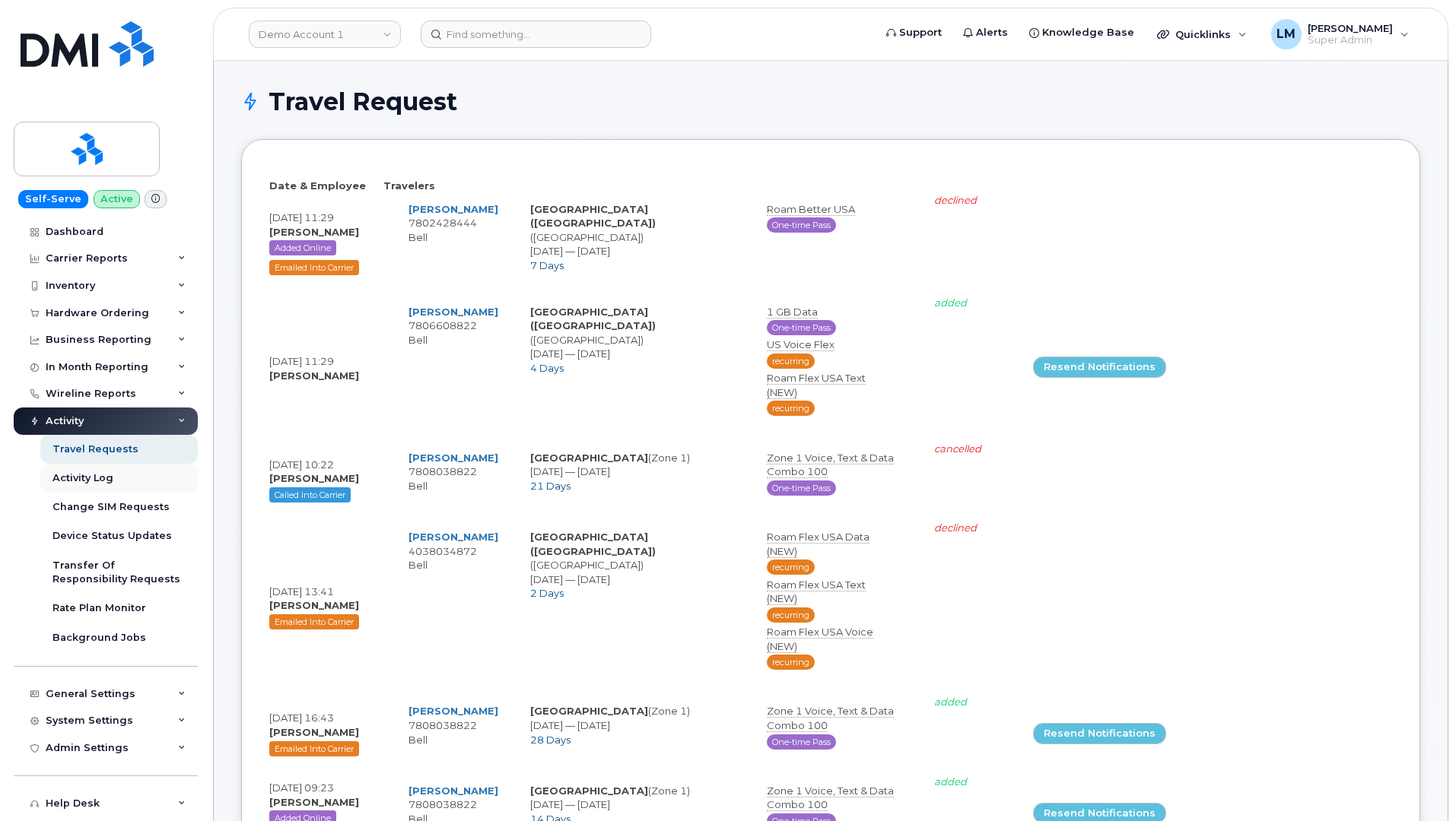
select select
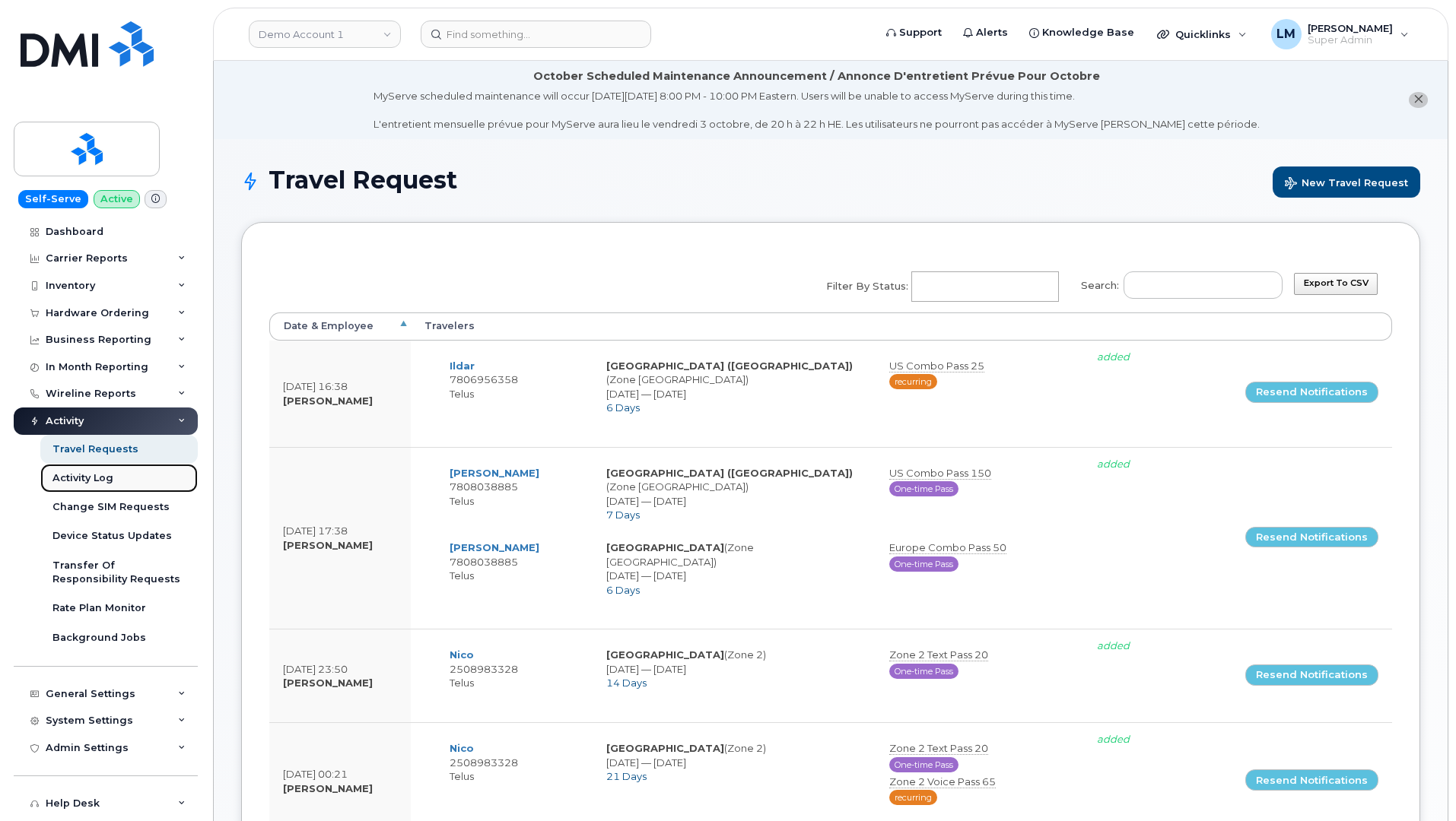
click at [104, 477] on div "Activity Log" at bounding box center [83, 478] width 61 height 14
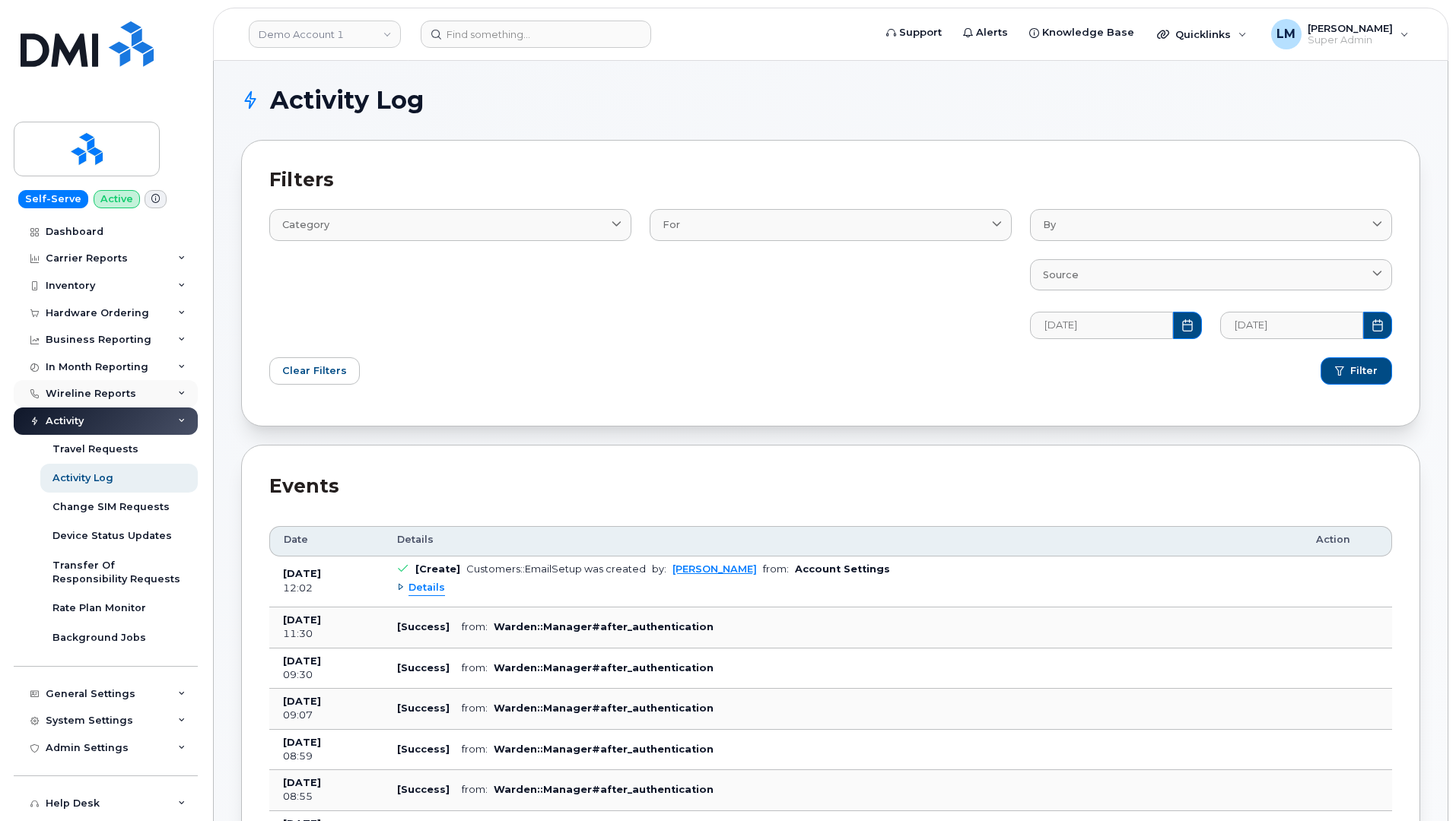
click at [111, 396] on div "Wireline Reports" at bounding box center [91, 393] width 90 height 12
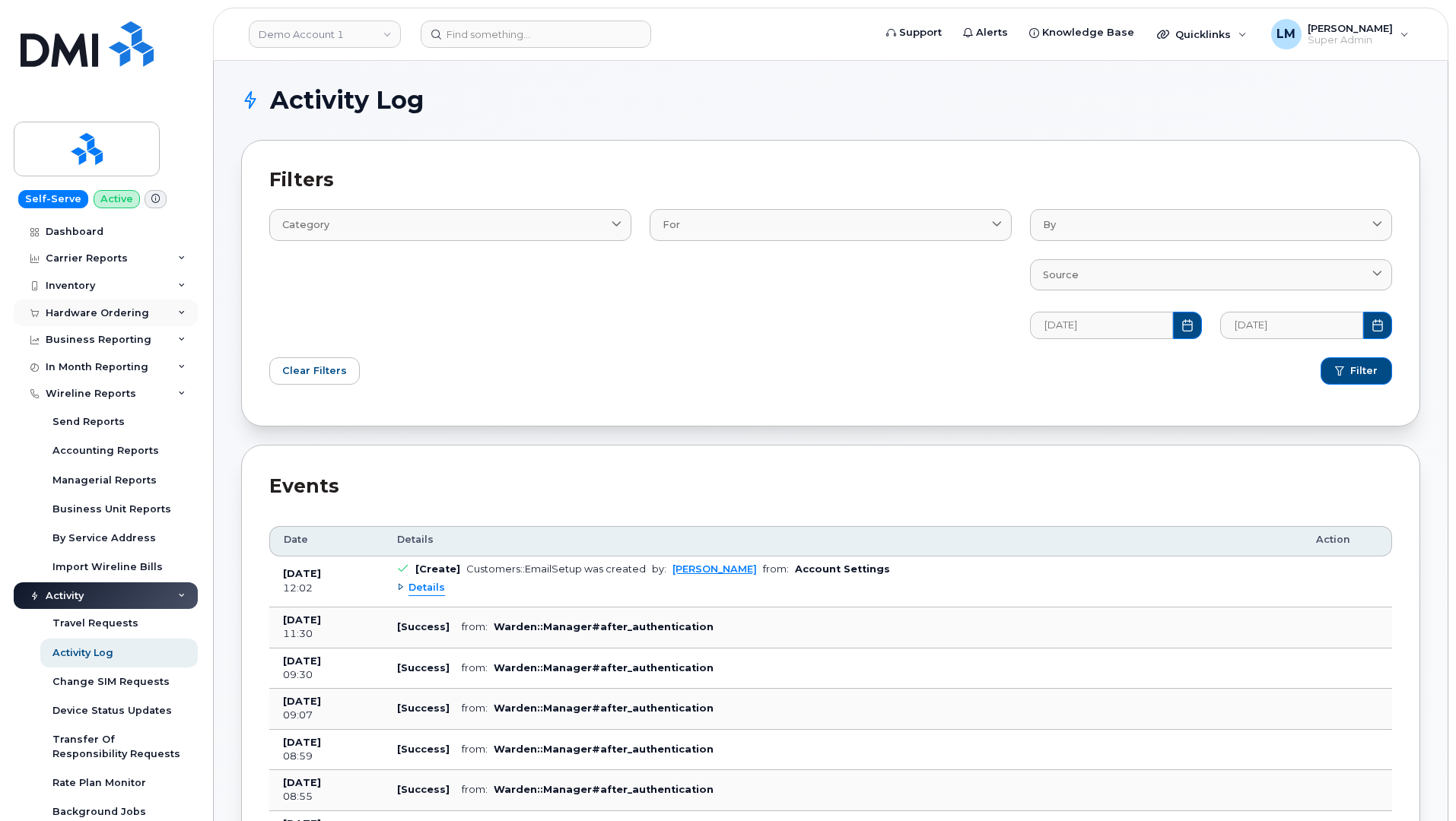
click at [124, 314] on div "Hardware Ordering" at bounding box center [98, 312] width 103 height 12
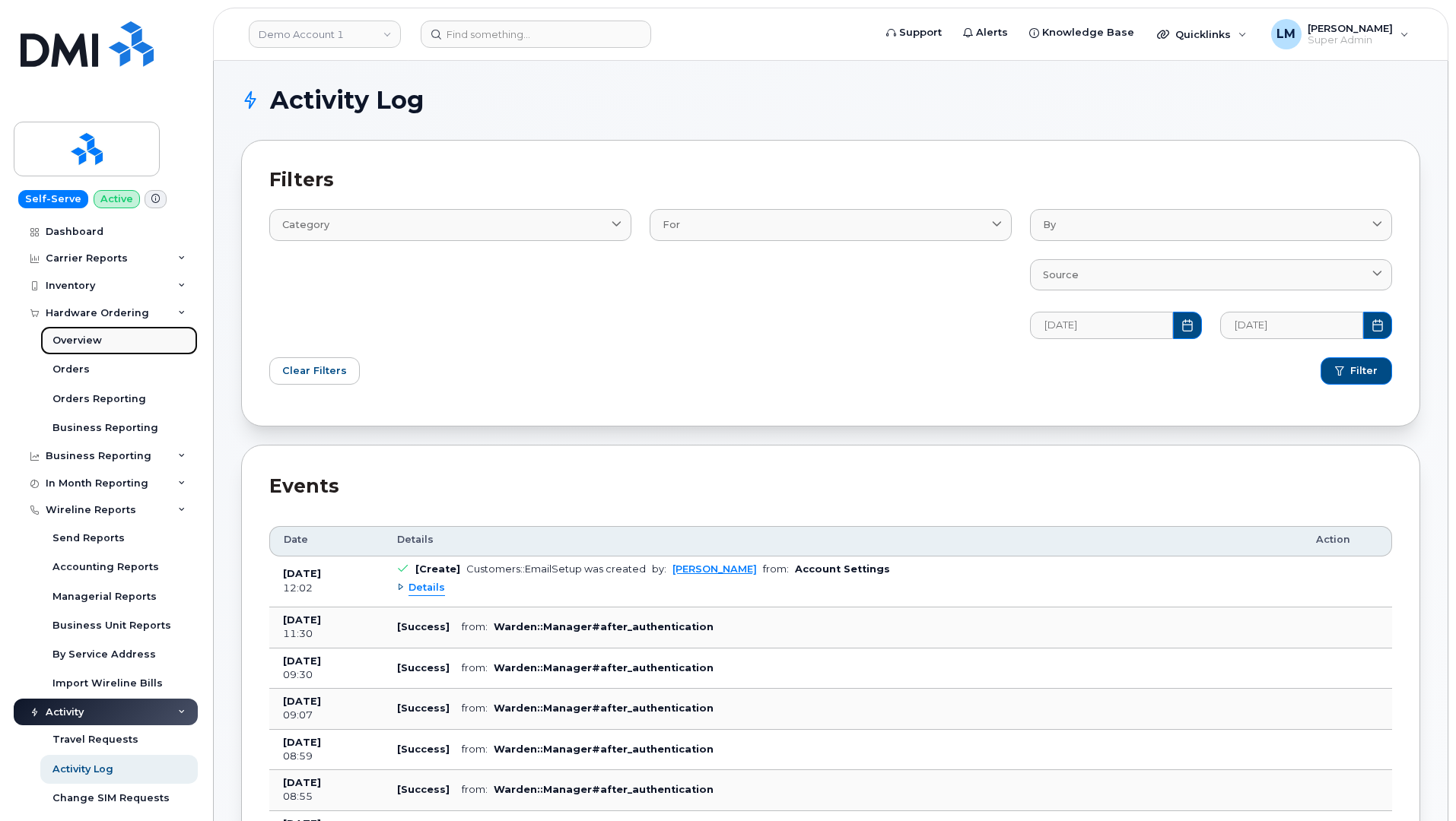
click at [123, 331] on link "Overview" at bounding box center [119, 340] width 158 height 29
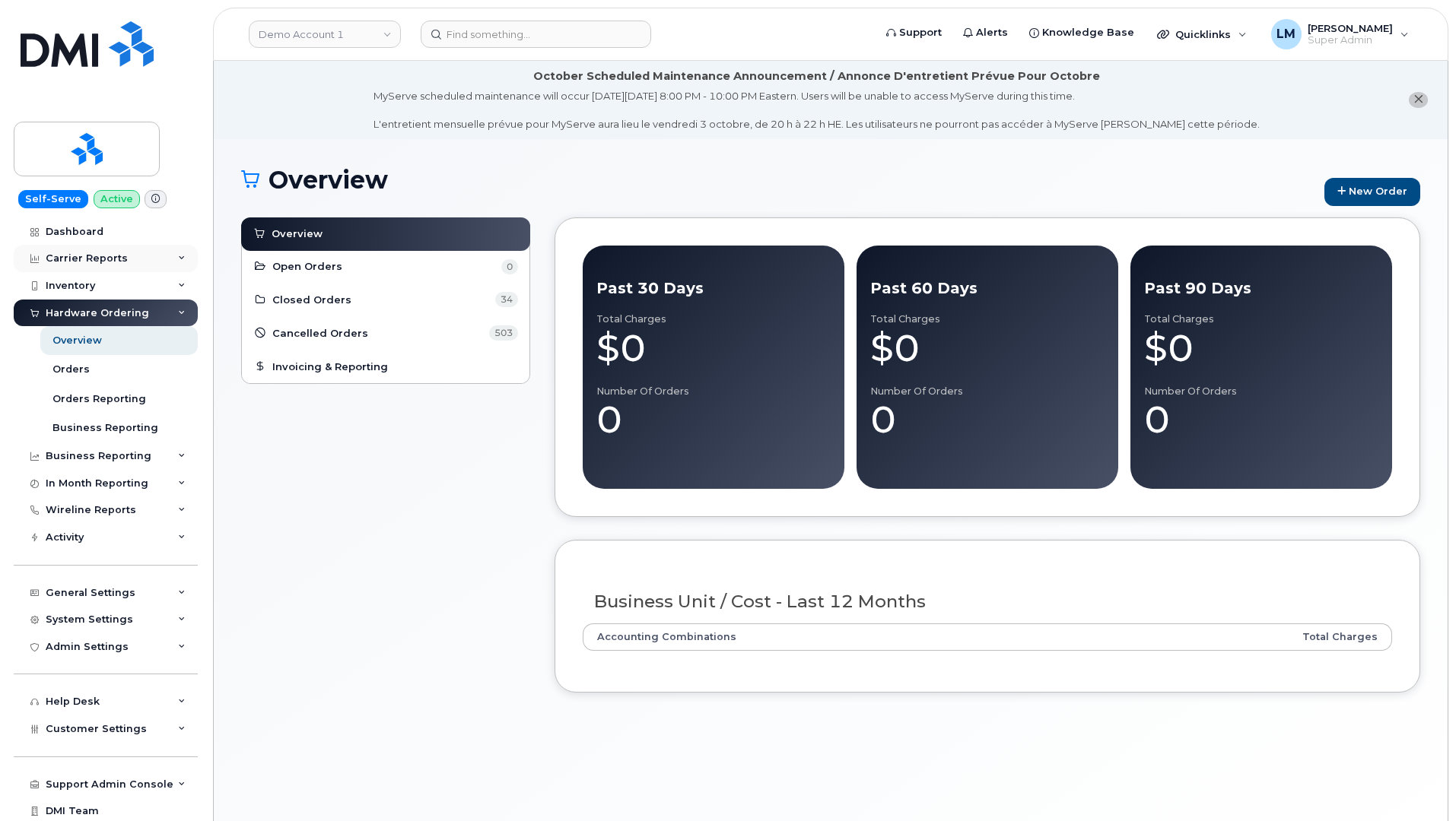
click at [115, 258] on div "Carrier Reports" at bounding box center [87, 258] width 82 height 12
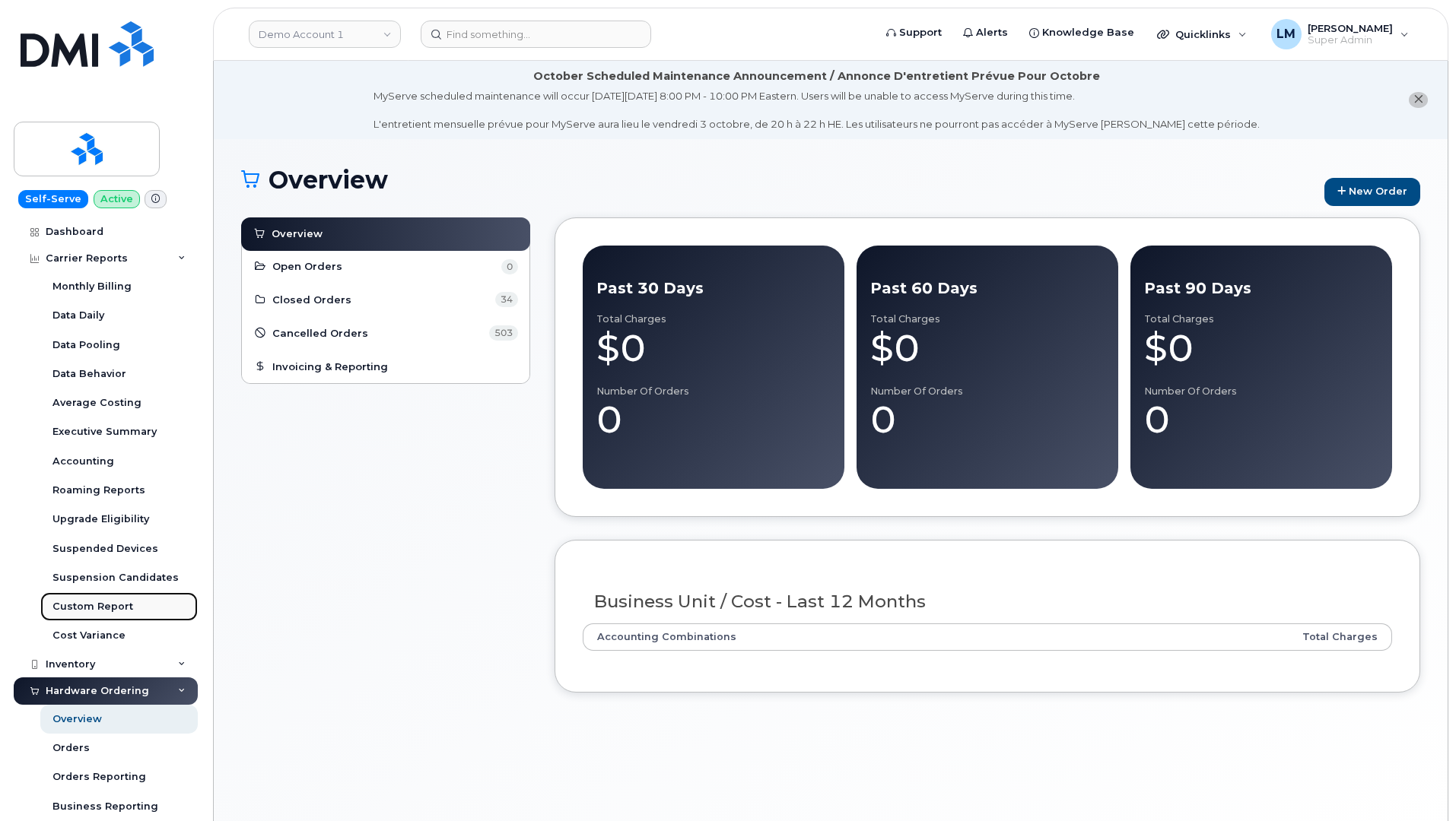
click at [109, 610] on div "Custom Report" at bounding box center [92, 606] width 80 height 14
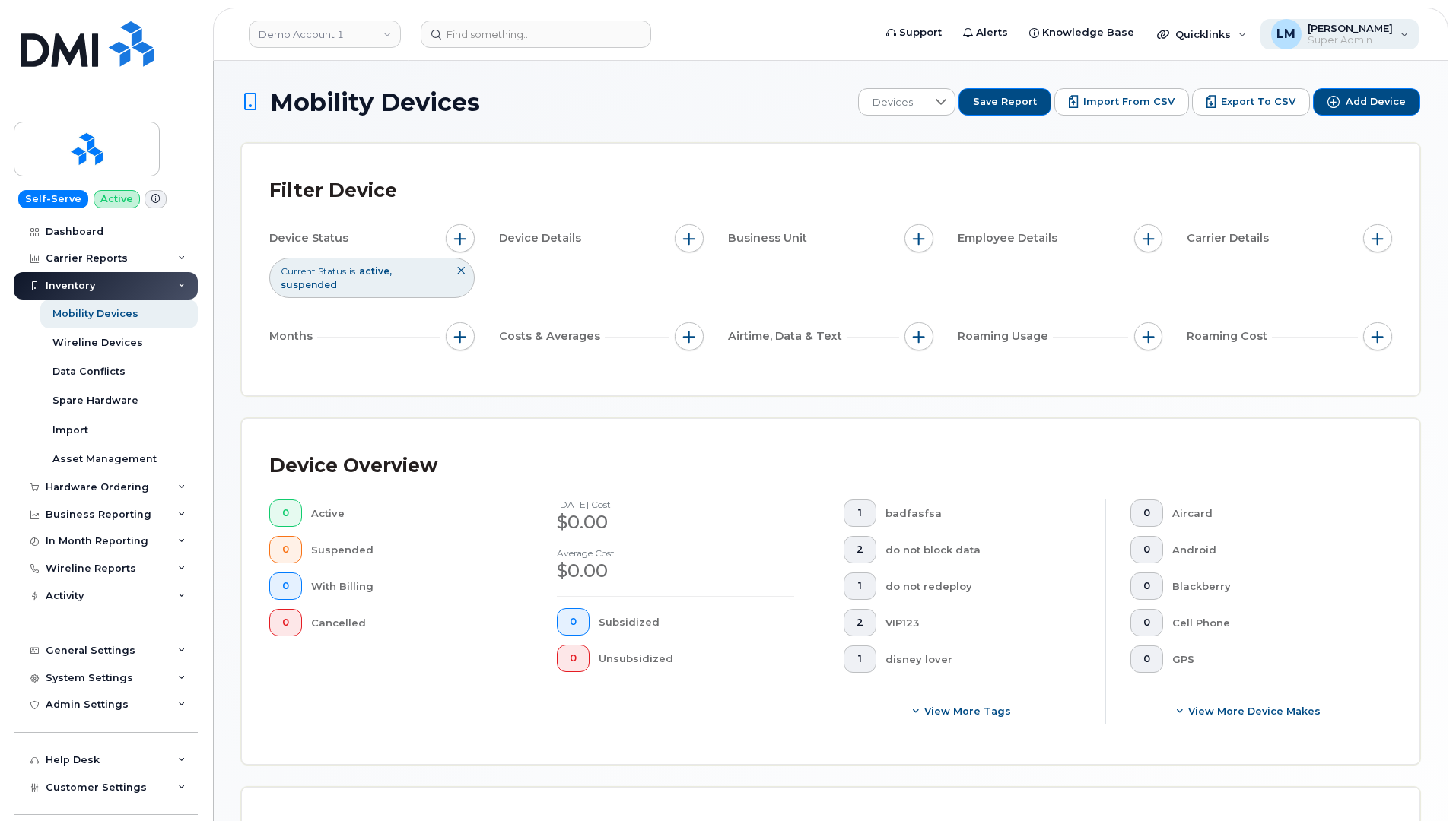
drag, startPoint x: 1340, startPoint y: 56, endPoint x: 1346, endPoint y: 41, distance: 16.2
click at [1341, 53] on header "Demo Account 1 Support Alerts Knowledge Base Quicklinks Suspend / Cancel Device…" at bounding box center [830, 34] width 1235 height 53
click at [1348, 36] on span "Super Admin" at bounding box center [1350, 40] width 85 height 12
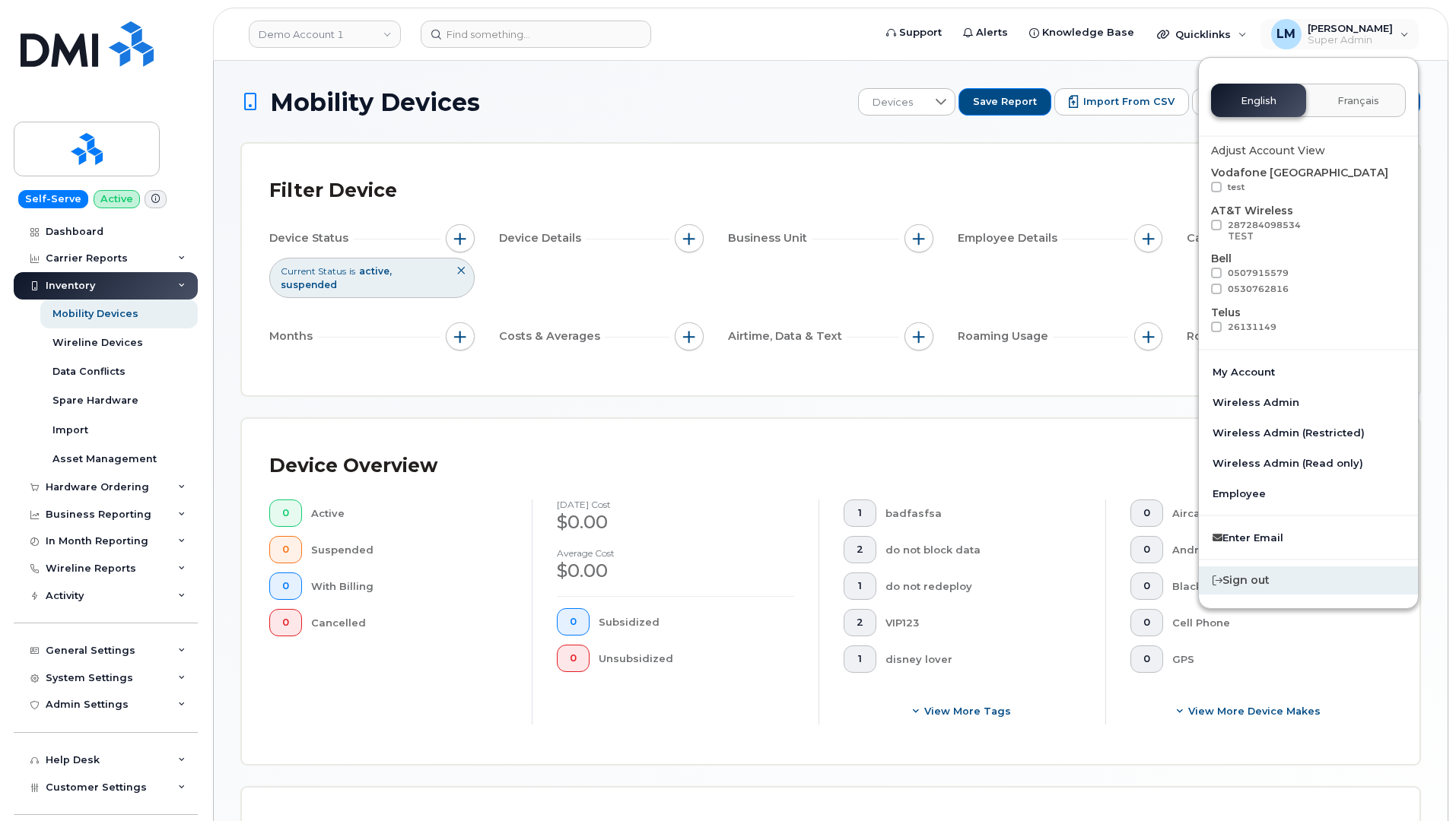
click at [1246, 572] on div "Sign out" at bounding box center [1309, 581] width 219 height 29
